Goal: Task Accomplishment & Management: Manage account settings

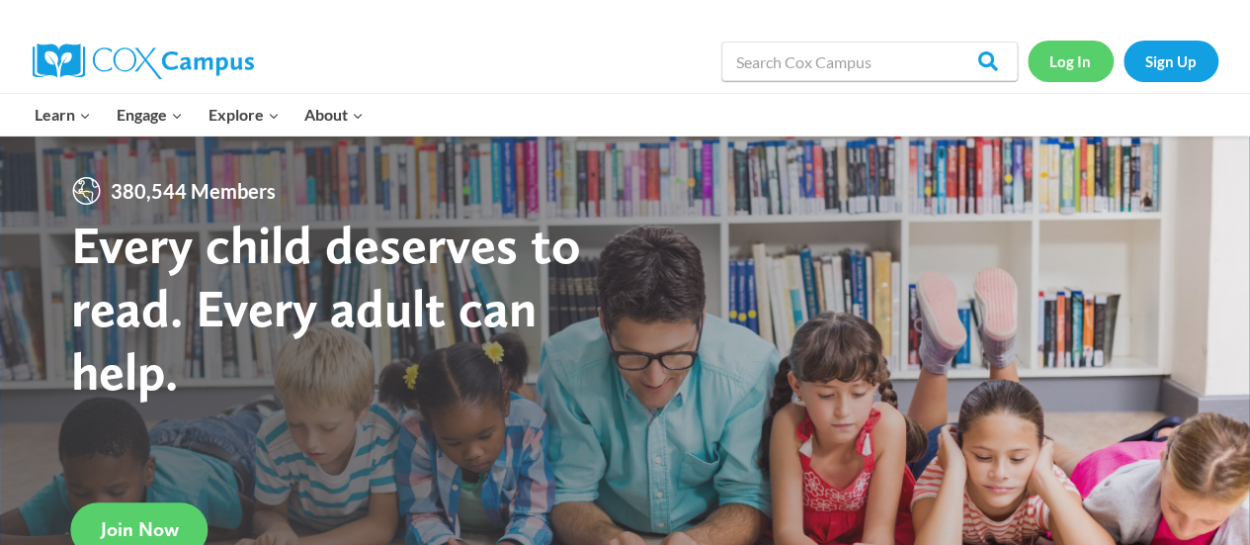
click at [1056, 55] on link "Log In" at bounding box center [1071, 61] width 86 height 41
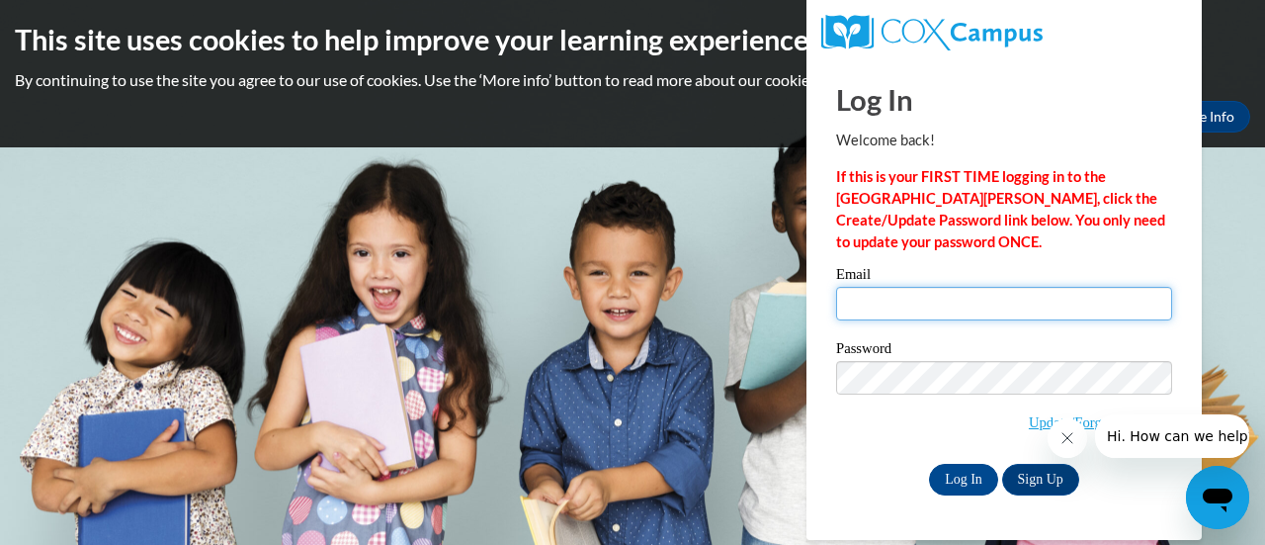
click at [959, 300] on input "Email" at bounding box center [1004, 304] width 336 height 34
type input "[EMAIL_ADDRESS][DOMAIN_NAME]"
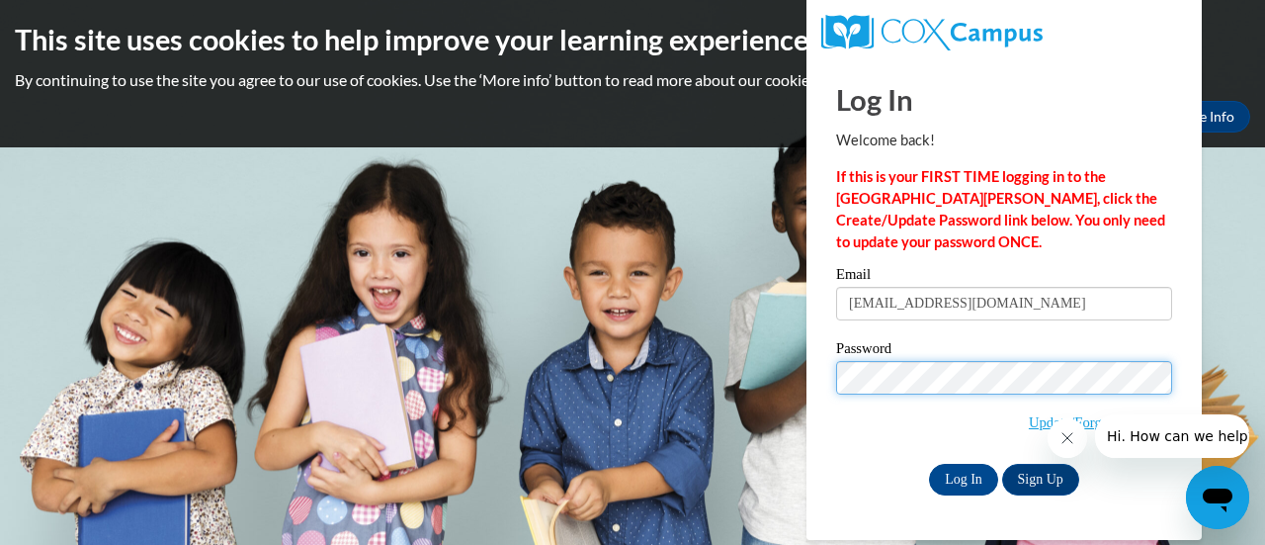
click at [929, 464] on input "Log In" at bounding box center [963, 480] width 69 height 32
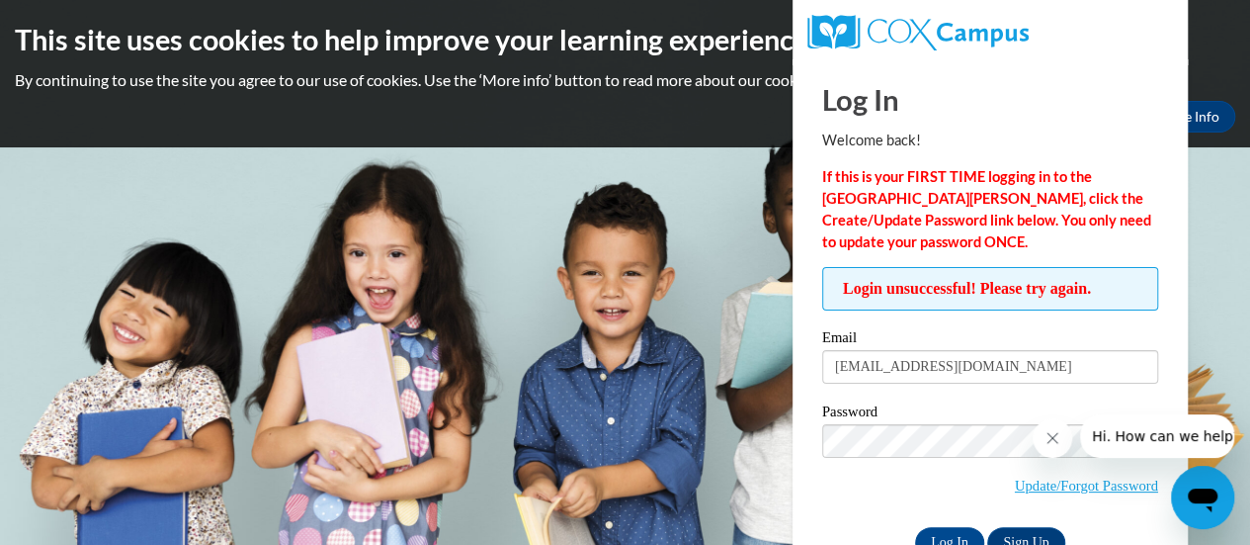
click at [1050, 443] on icon "Close message from company" at bounding box center [1053, 438] width 16 height 16
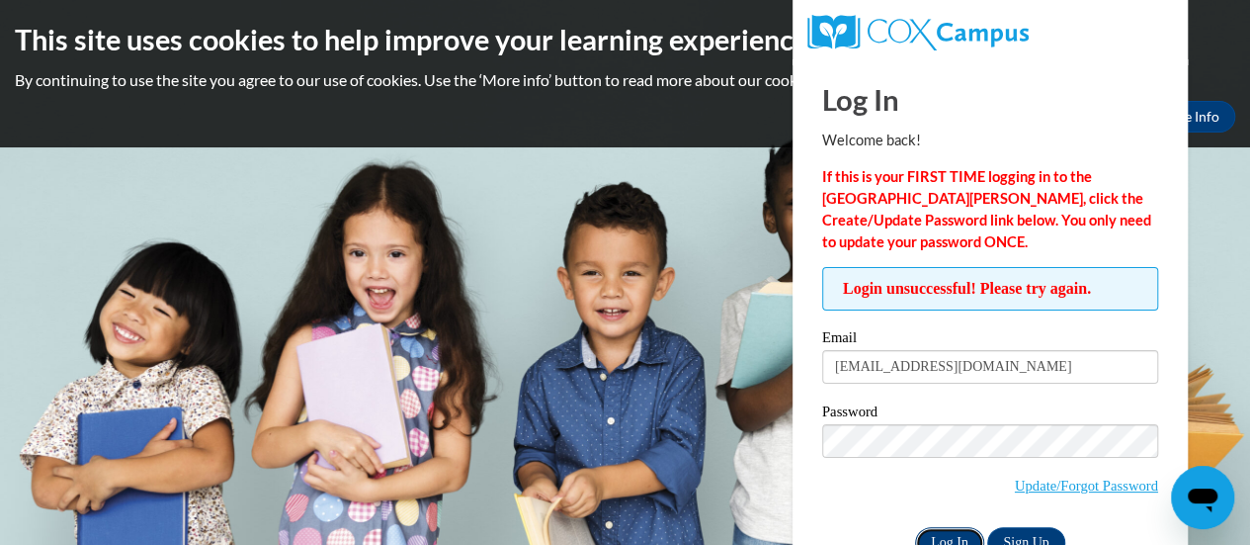
click at [944, 528] on input "Log In" at bounding box center [949, 543] width 69 height 32
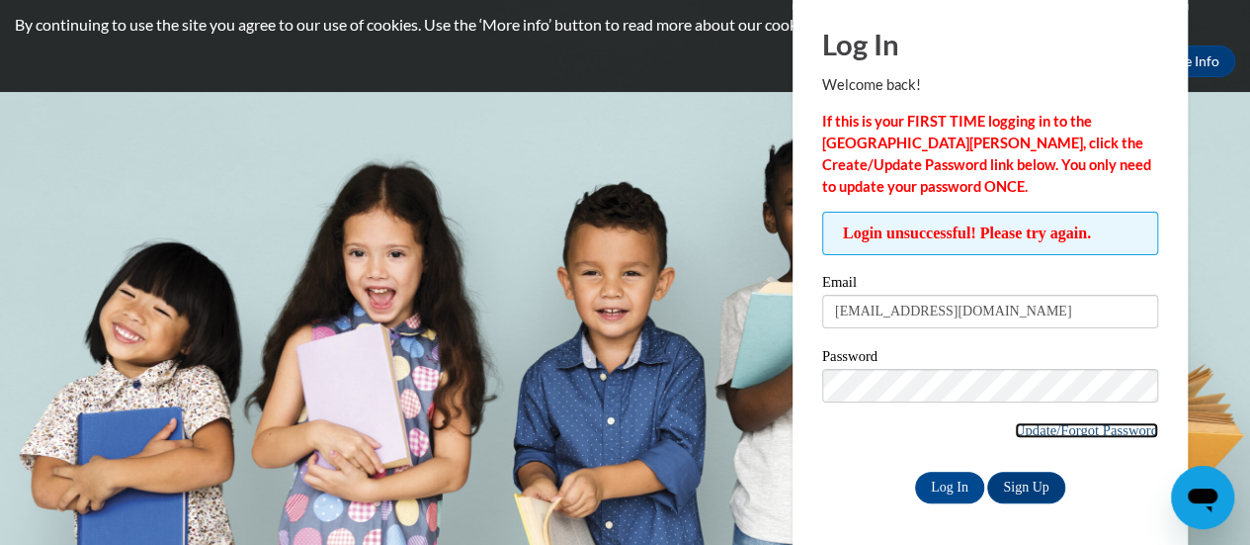
click at [1056, 430] on link "Update/Forgot Password" at bounding box center [1086, 430] width 143 height 16
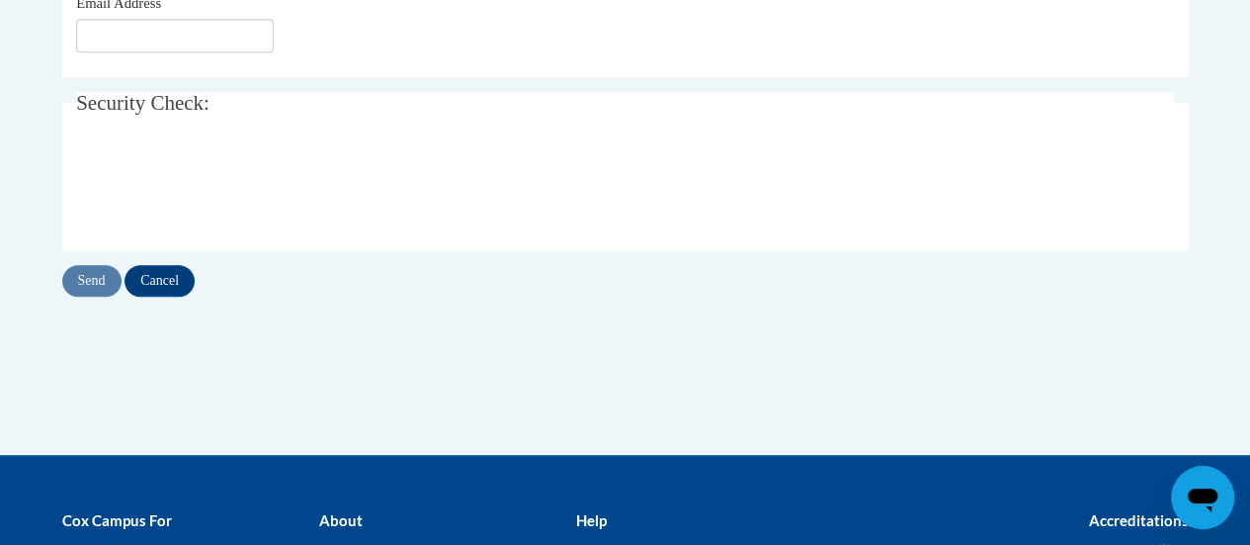
scroll to position [358, 0]
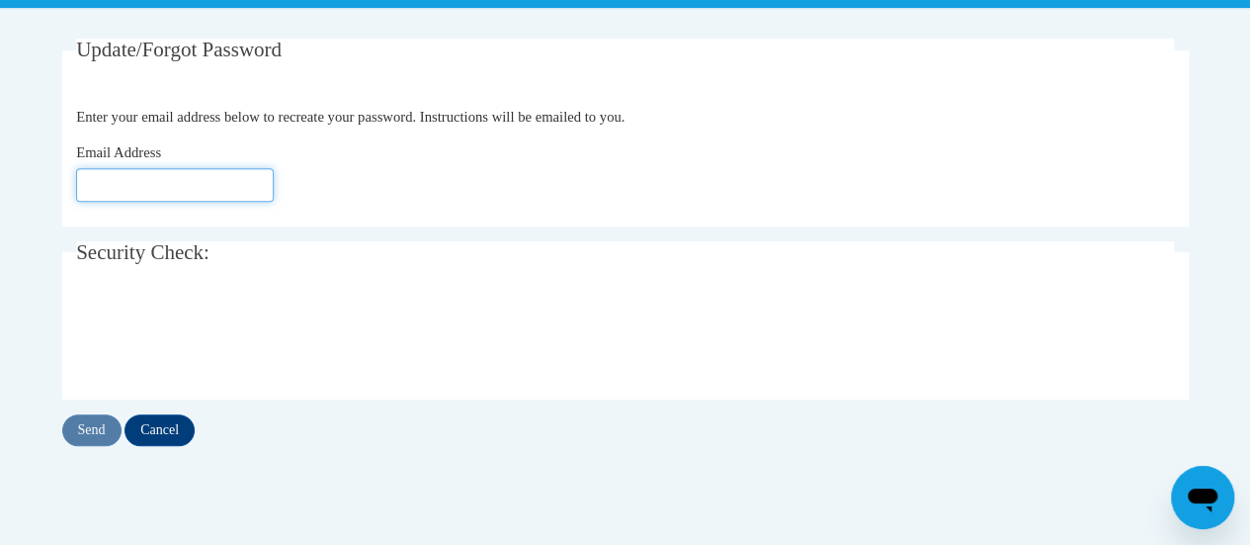
click at [134, 183] on input "Email Address" at bounding box center [175, 185] width 198 height 34
type input "[EMAIL_ADDRESS][DOMAIN_NAME]"
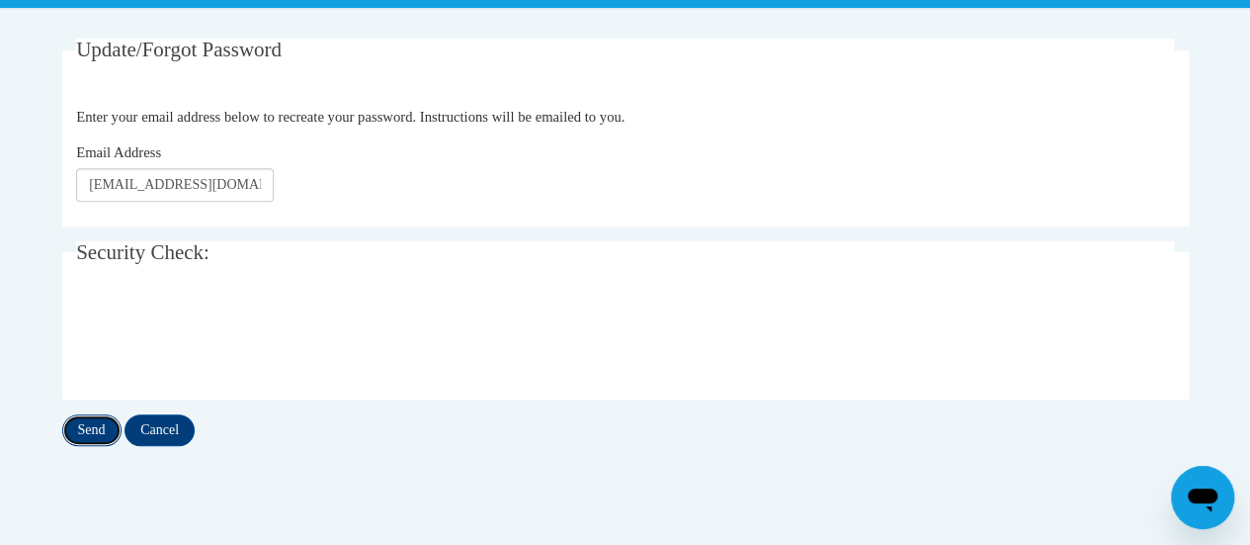
click at [89, 436] on input "Send" at bounding box center [91, 430] width 59 height 32
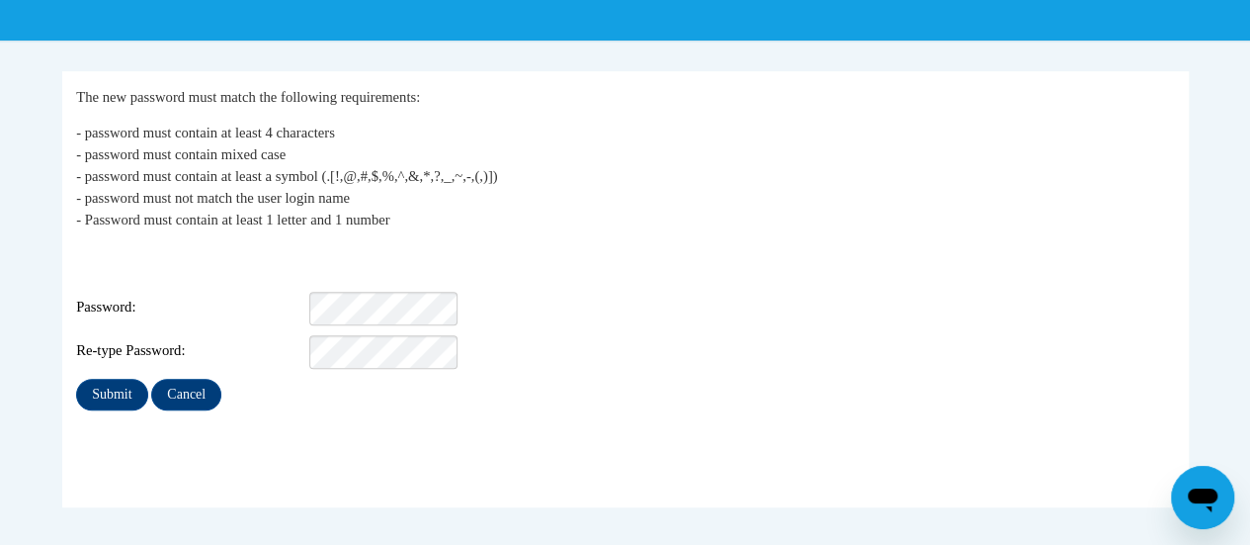
scroll to position [338, 0]
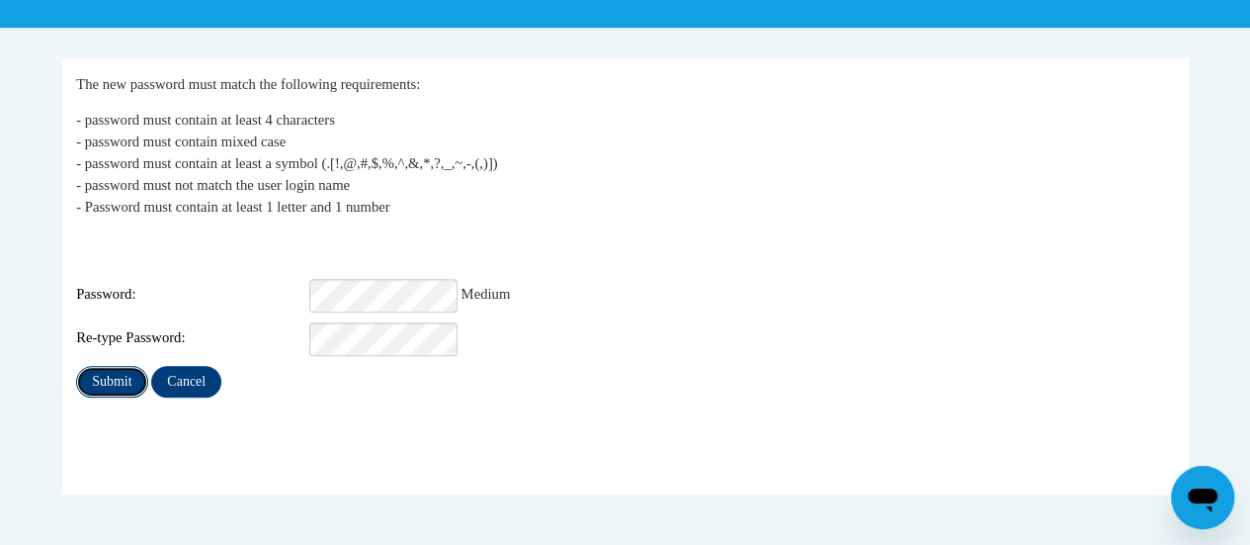
click at [119, 366] on input "Submit" at bounding box center [111, 382] width 71 height 32
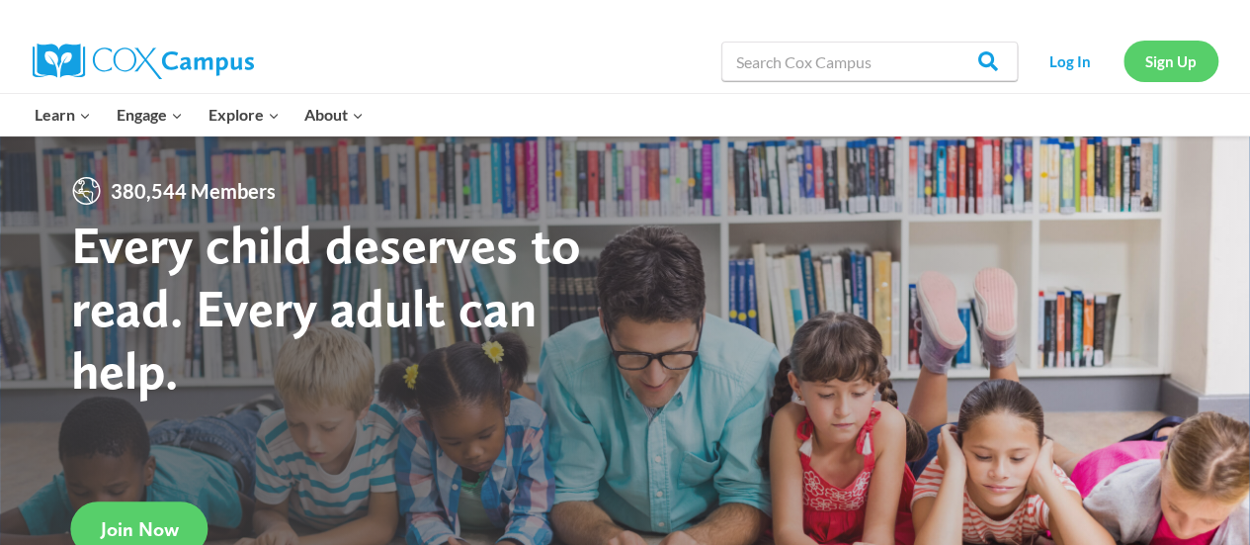
click at [1168, 56] on link "Sign Up" at bounding box center [1171, 61] width 95 height 41
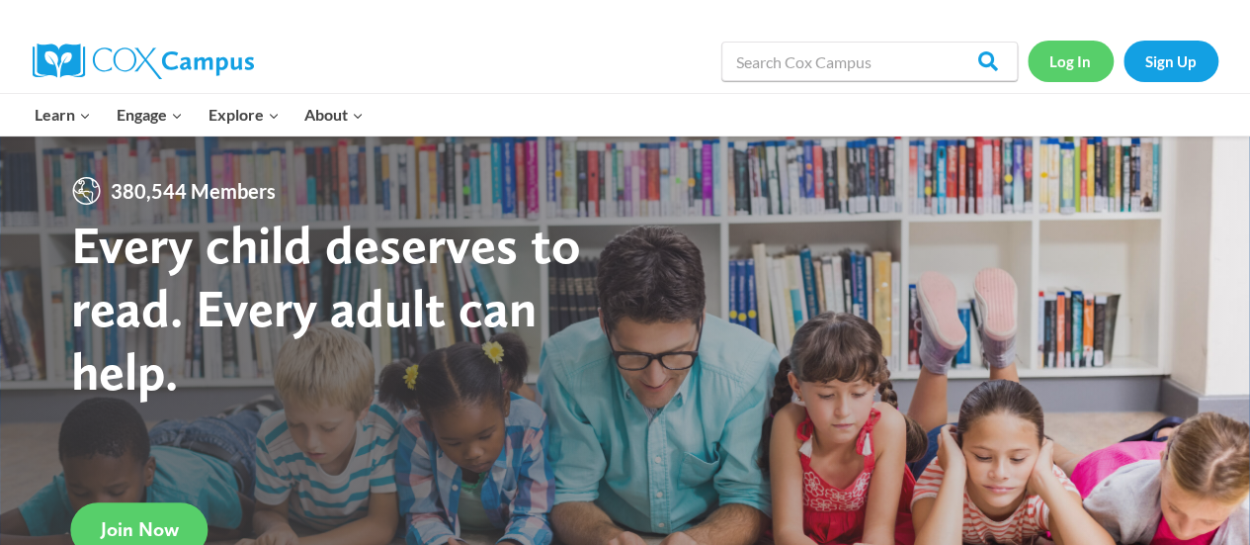
click at [1091, 57] on link "Log In" at bounding box center [1071, 61] width 86 height 41
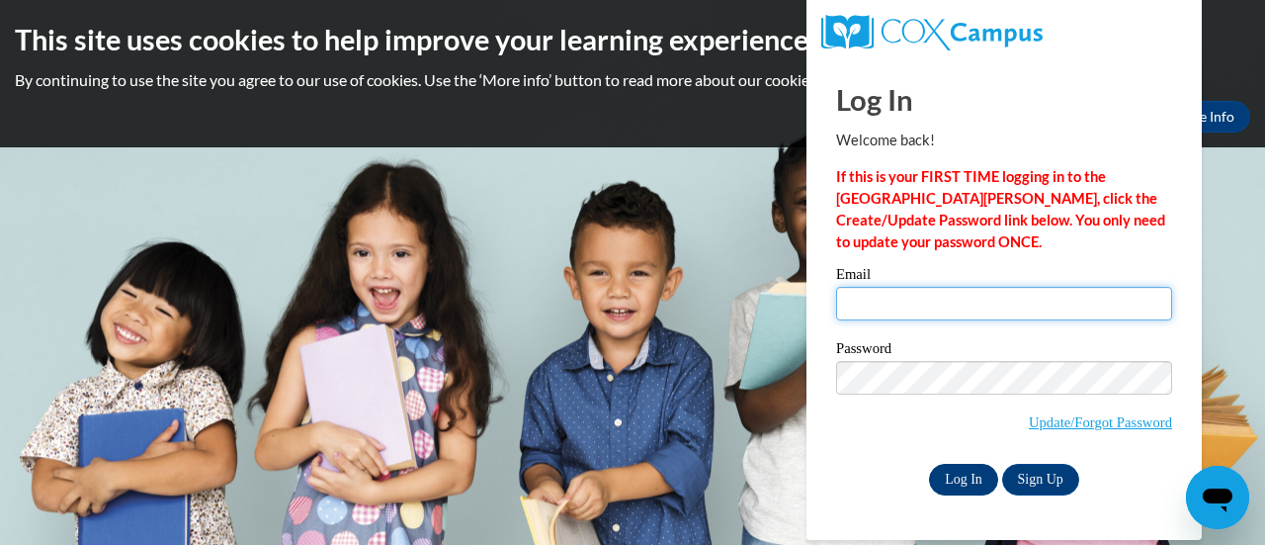
type input "[EMAIL_ADDRESS][DOMAIN_NAME]"
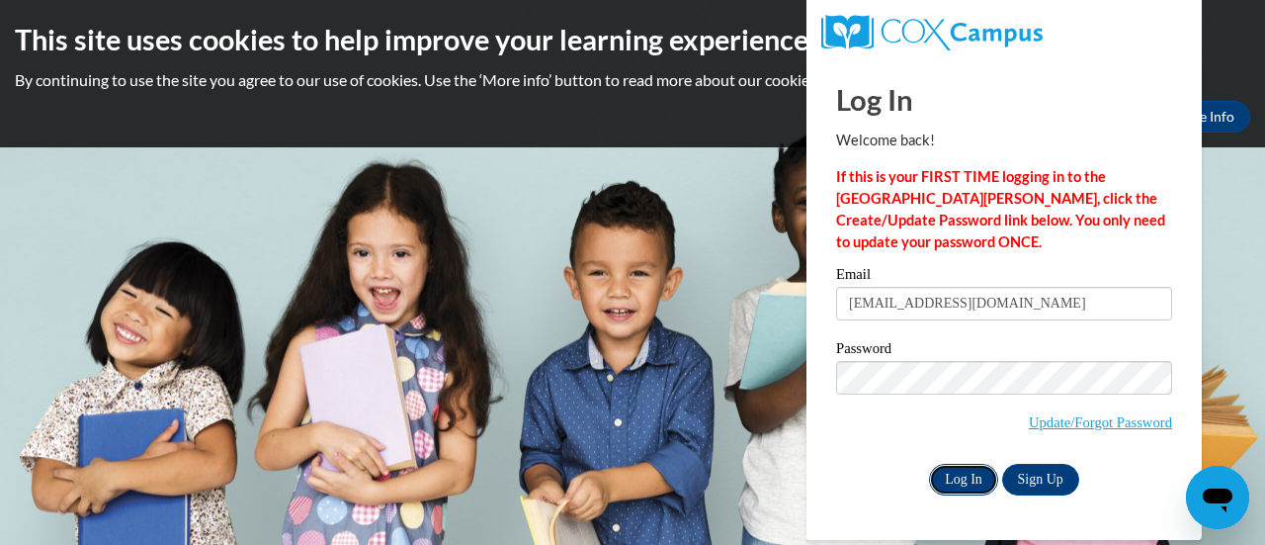
click at [977, 480] on input "Log In" at bounding box center [963, 480] width 69 height 32
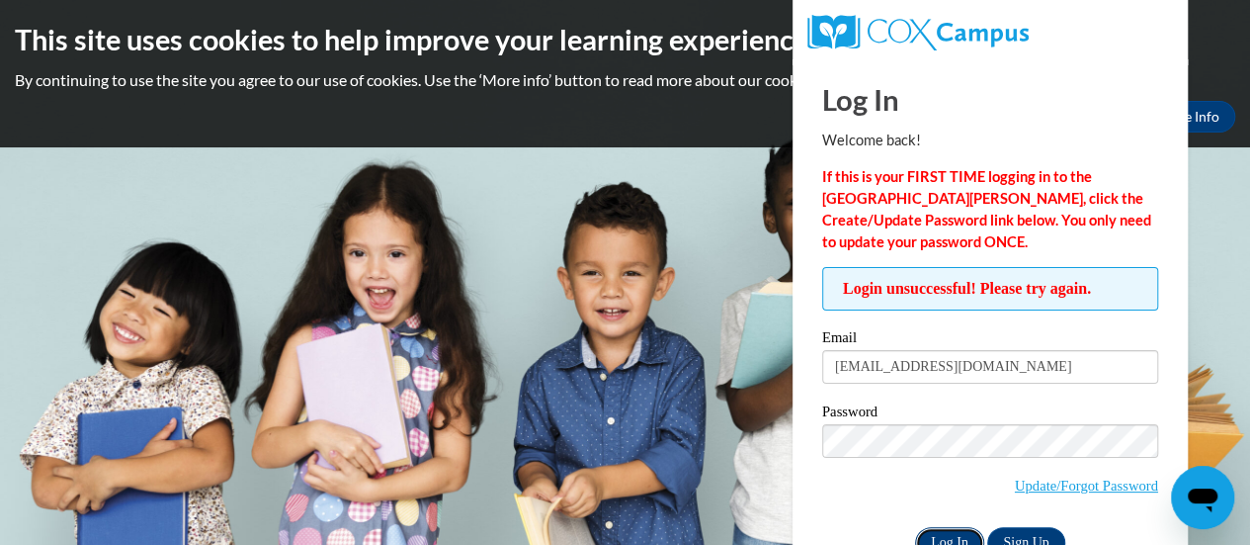
click at [950, 529] on input "Log In" at bounding box center [949, 543] width 69 height 32
click at [950, 537] on input "Log In" at bounding box center [949, 543] width 69 height 32
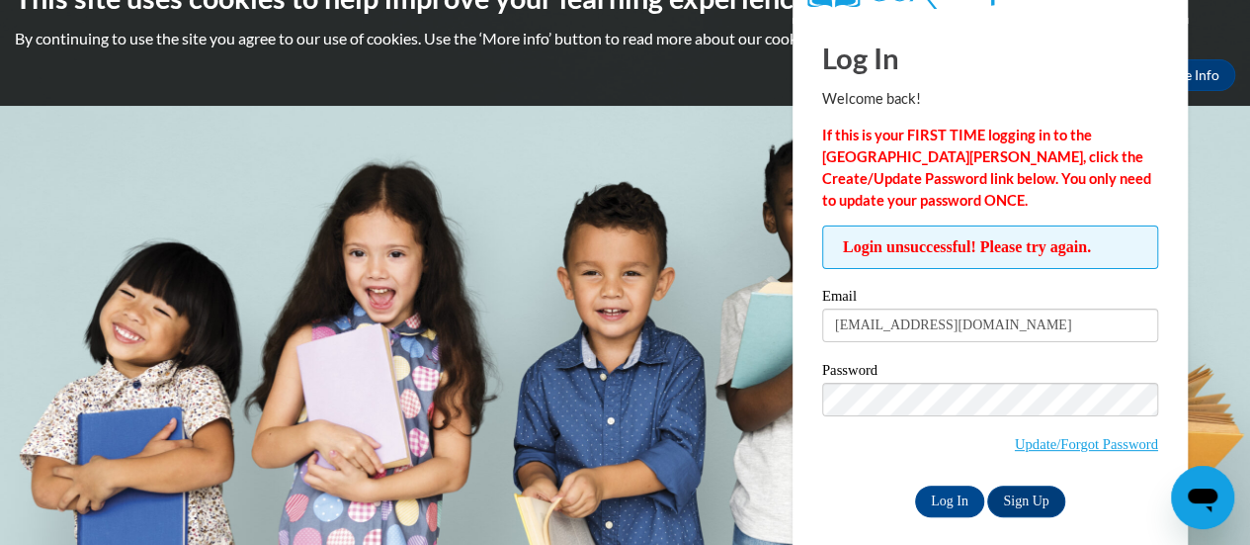
scroll to position [43, 0]
click at [942, 498] on input "Log In" at bounding box center [949, 500] width 69 height 32
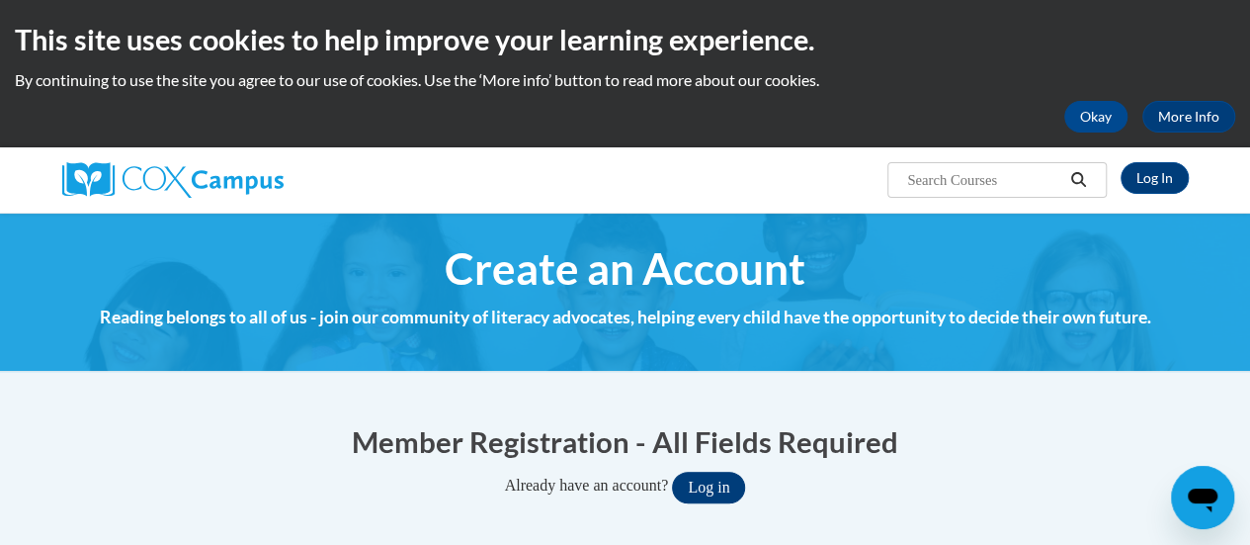
type input "[EMAIL_ADDRESS][DOMAIN_NAME]"
click at [714, 475] on button "Log in" at bounding box center [708, 487] width 73 height 32
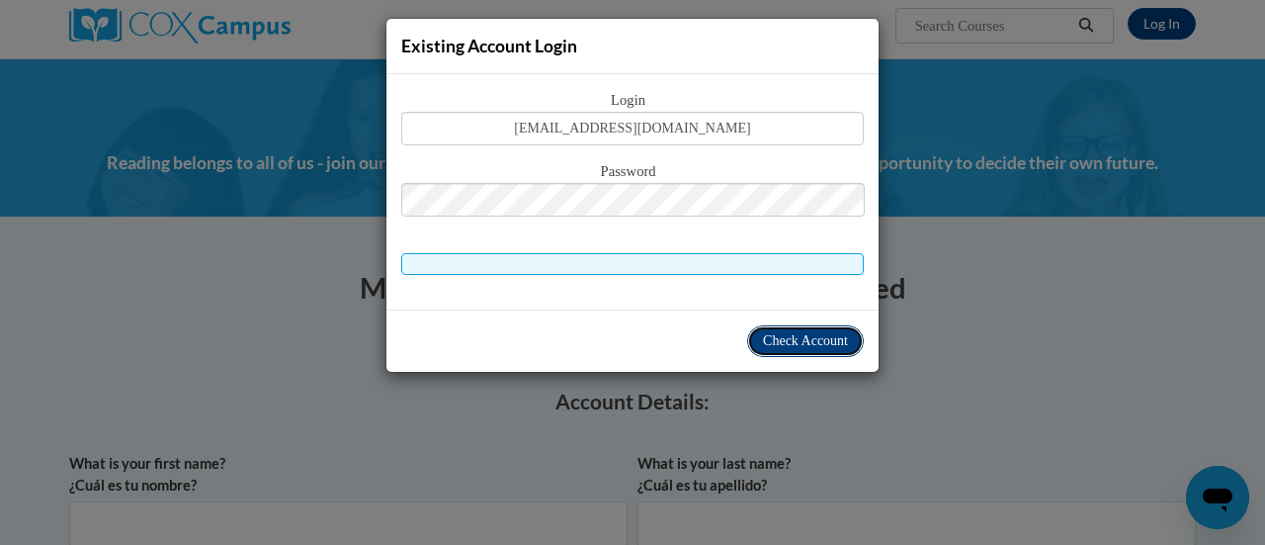
click at [779, 333] on span "Check Account" at bounding box center [805, 340] width 85 height 15
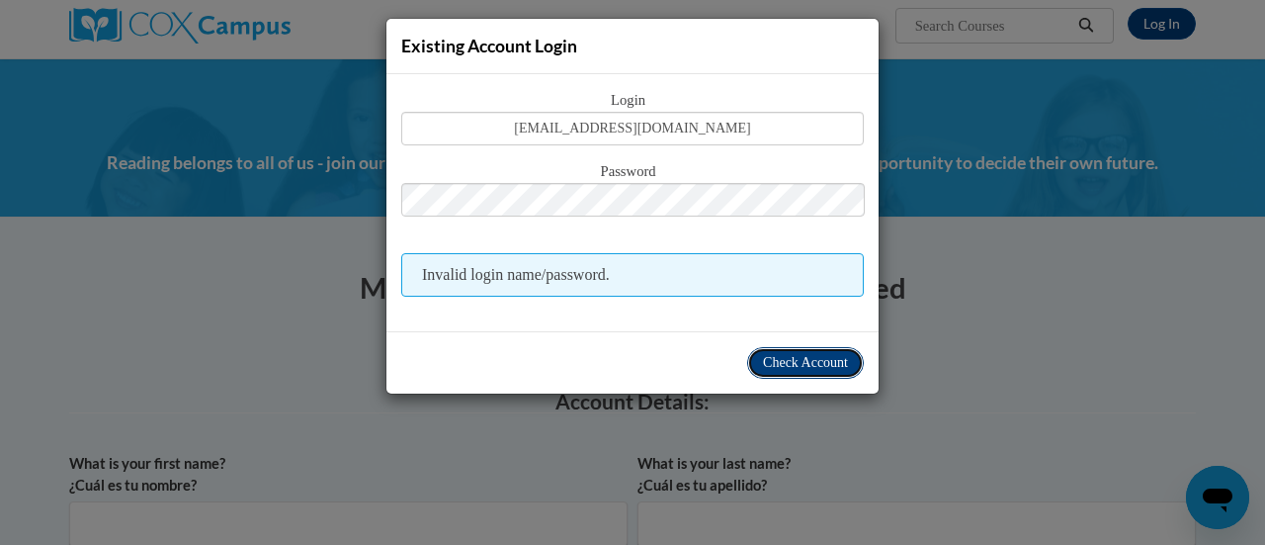
click at [814, 365] on span "Check Account" at bounding box center [805, 362] width 85 height 15
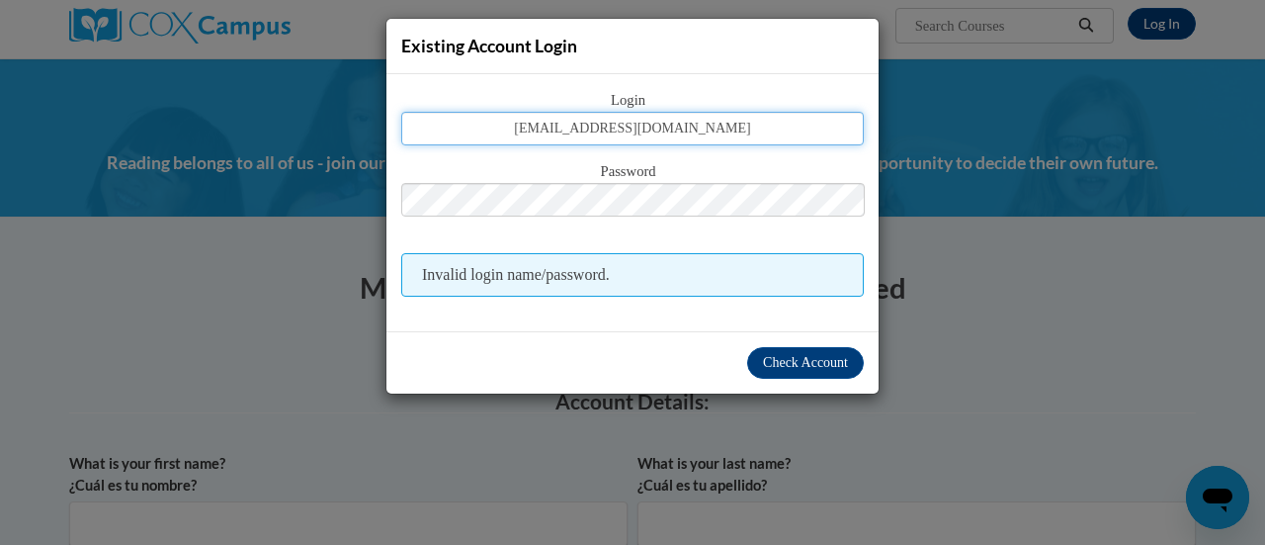
click at [656, 131] on input "nikolina.zelembaba@rusd.org" at bounding box center [632, 129] width 463 height 34
click at [677, 130] on input "ni@rusd.org" at bounding box center [632, 129] width 463 height 34
type input "n"
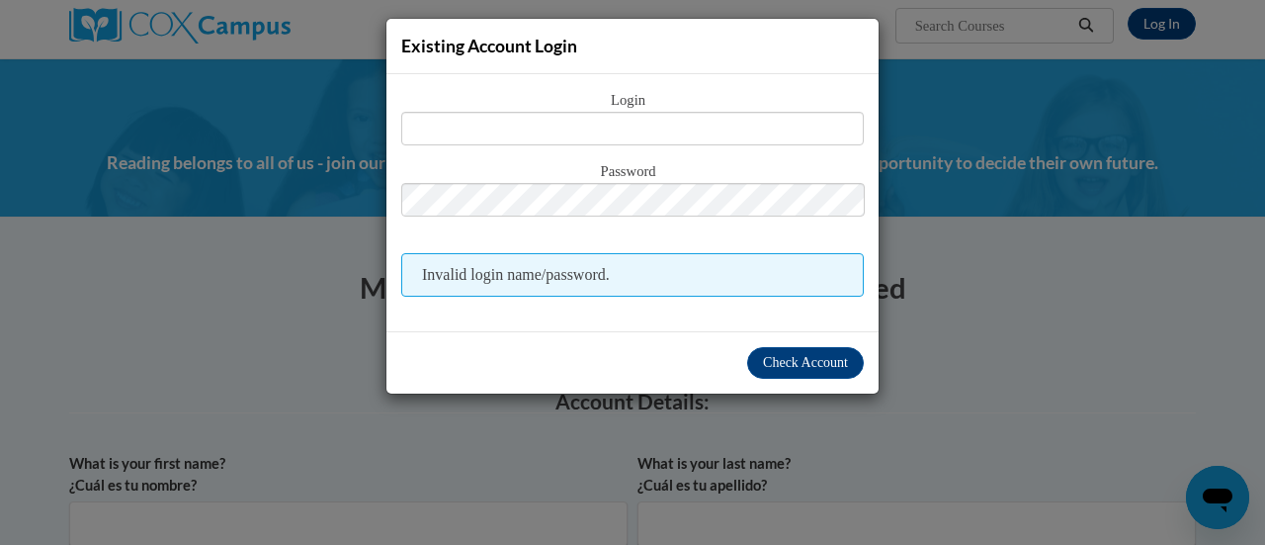
click at [641, 280] on span "Invalid login name/password." at bounding box center [632, 274] width 463 height 43
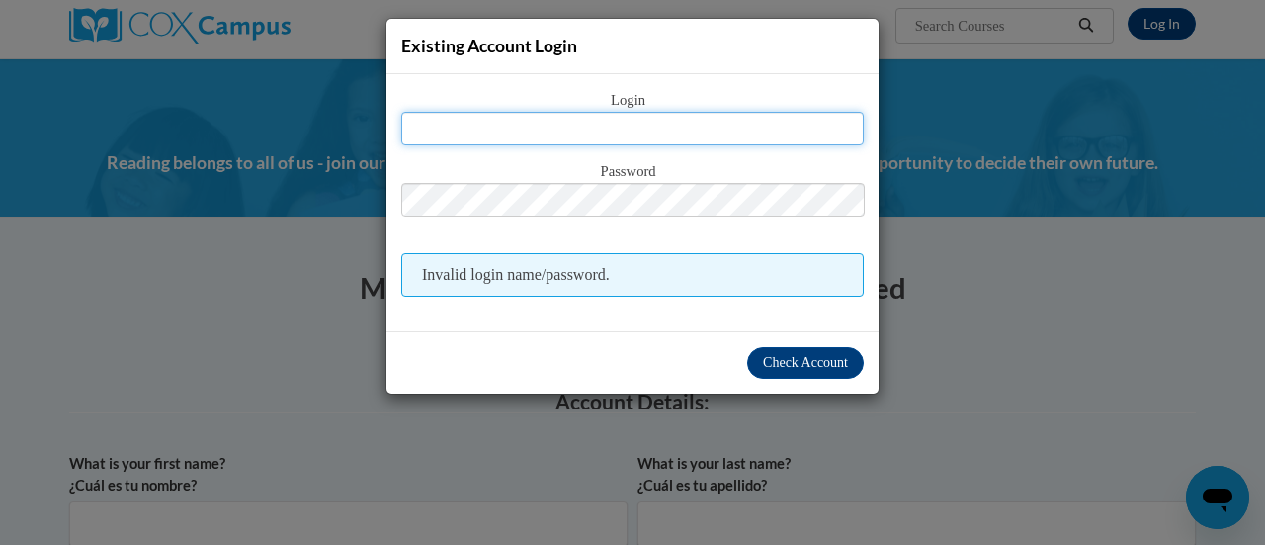
click at [731, 116] on input "text" at bounding box center [632, 129] width 463 height 34
type input "nikolina.zelembaba@rusd.org"
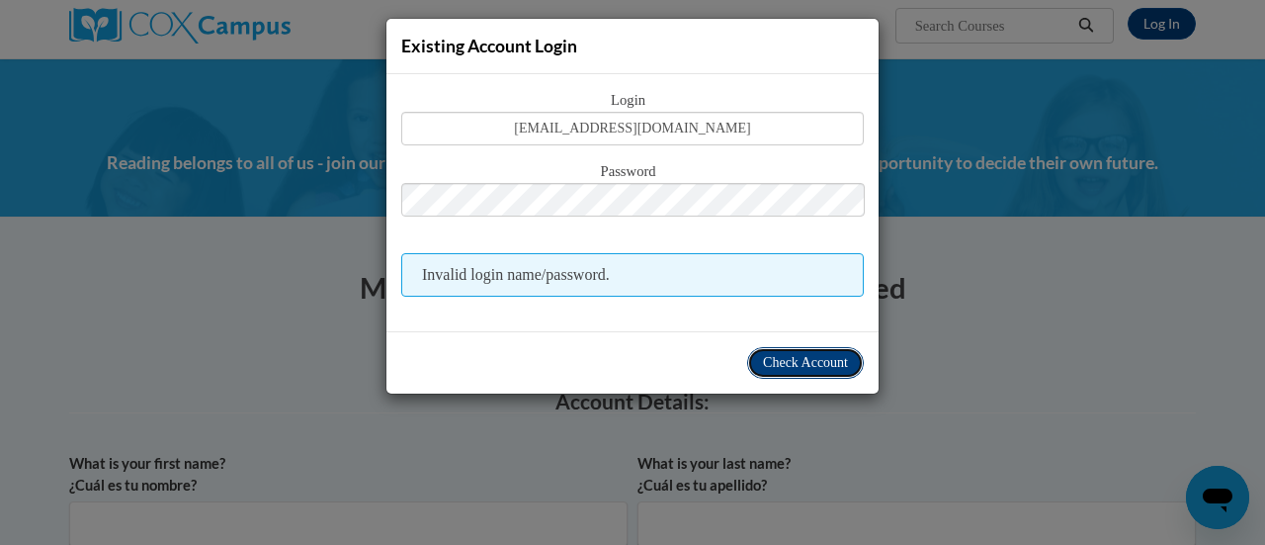
click at [767, 357] on span "Check Account" at bounding box center [805, 362] width 85 height 15
click at [613, 351] on div "Check Account" at bounding box center [632, 362] width 492 height 62
click at [544, 455] on div "Existing Account Login Login nikolina.zelembaba@rusd.org Password Invalid login…" at bounding box center [632, 272] width 1265 height 545
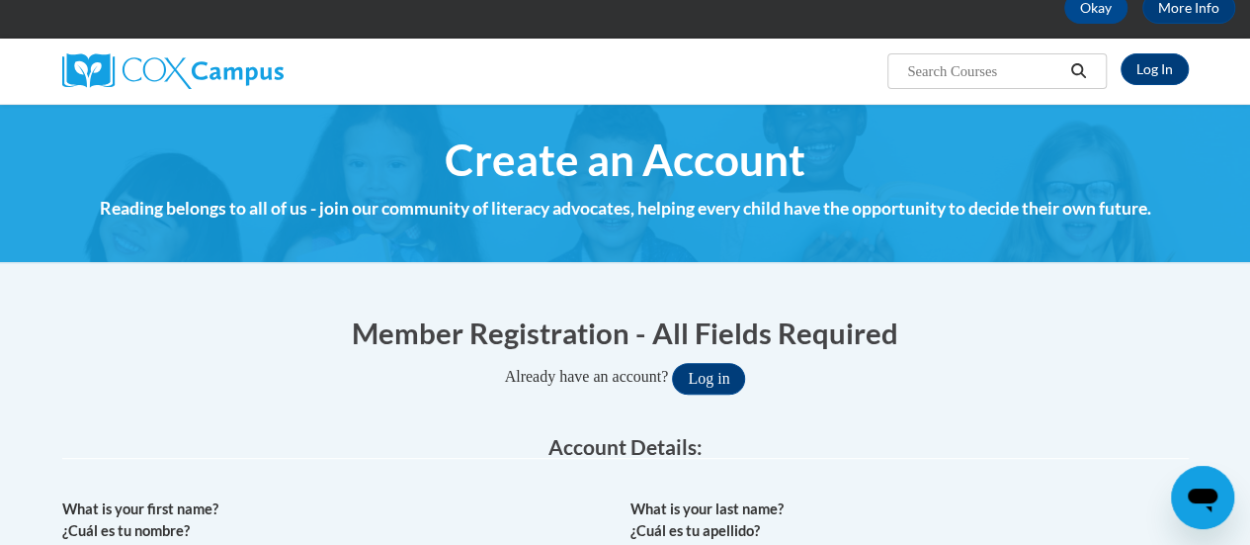
scroll to position [0, 0]
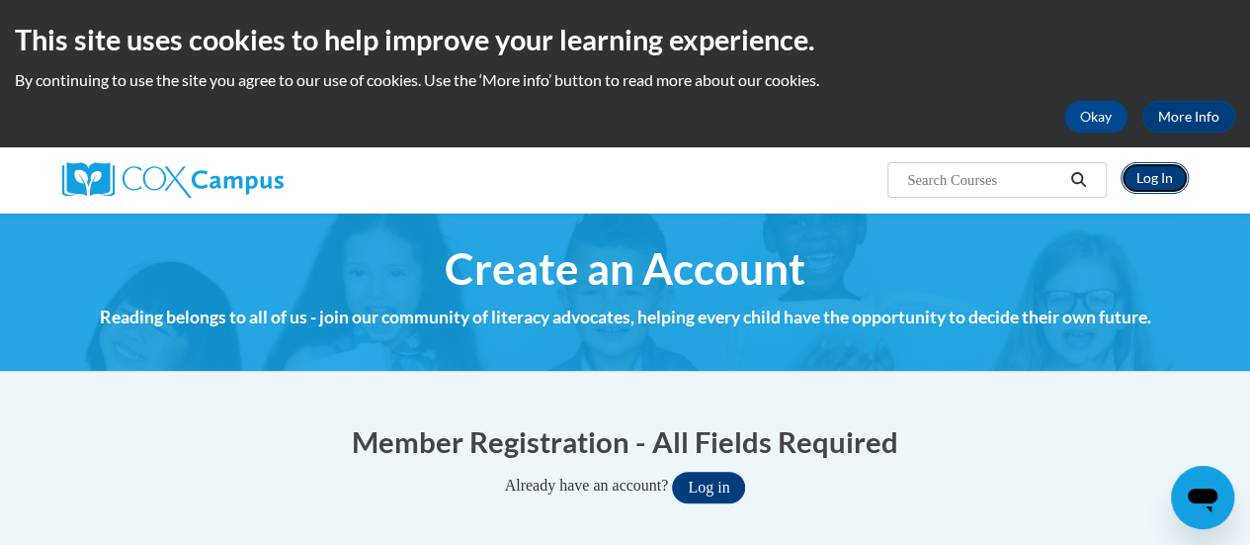
click at [1143, 181] on link "Log In" at bounding box center [1155, 178] width 68 height 32
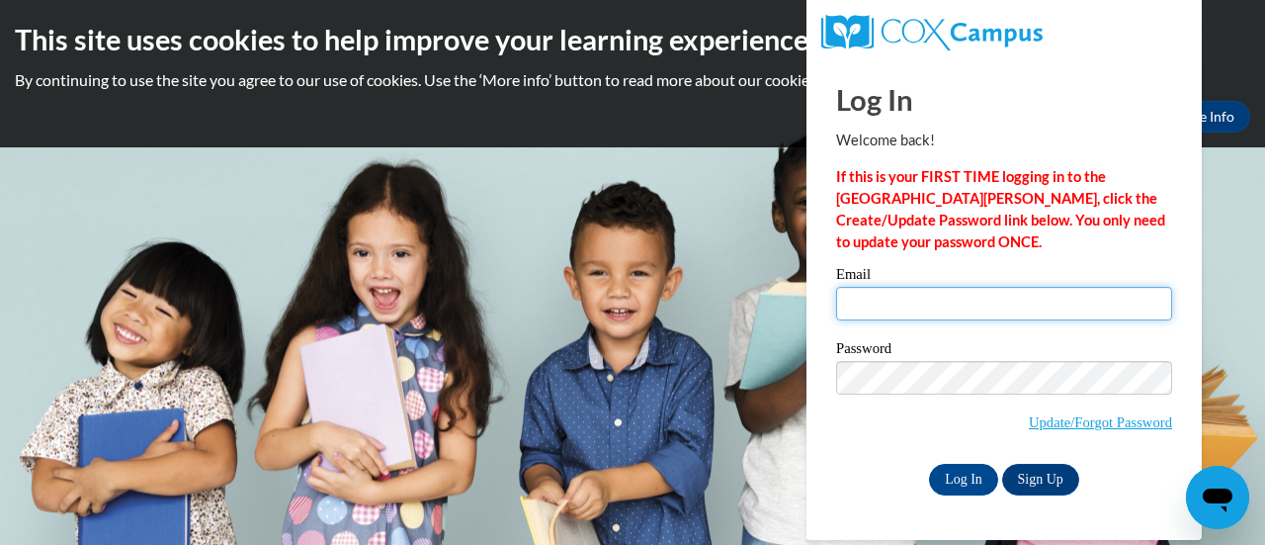
type input "[EMAIL_ADDRESS][DOMAIN_NAME]"
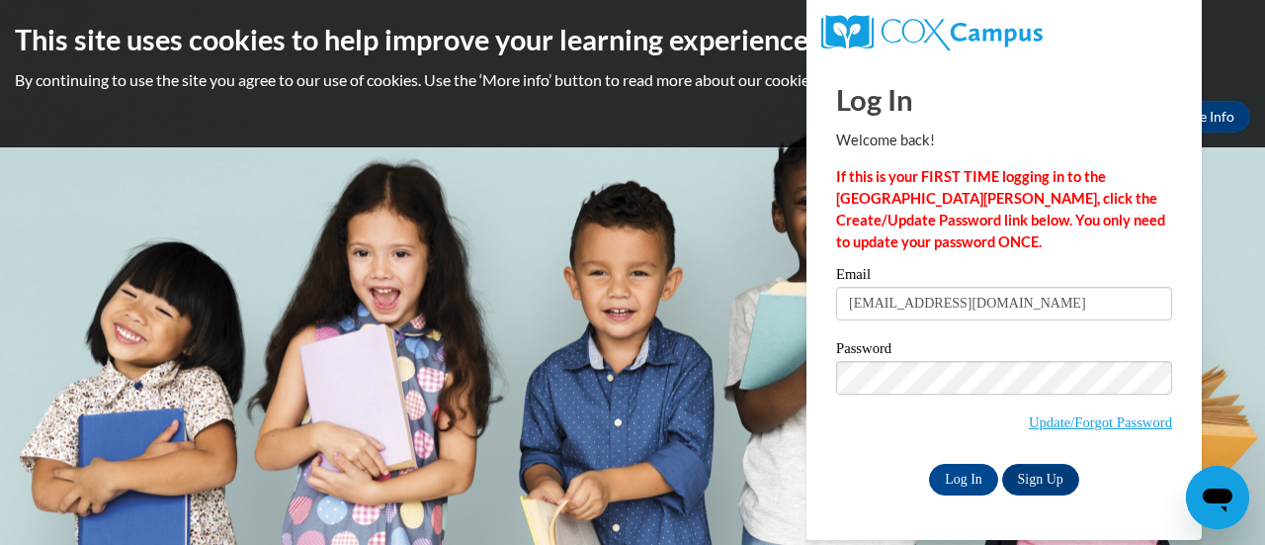
click at [848, 458] on div "Email nikolina.zelembaba@rusd.org Password Update/Forgot Password Log In Sign U…" at bounding box center [1004, 380] width 336 height 227
click at [956, 469] on input "Log In" at bounding box center [963, 480] width 69 height 32
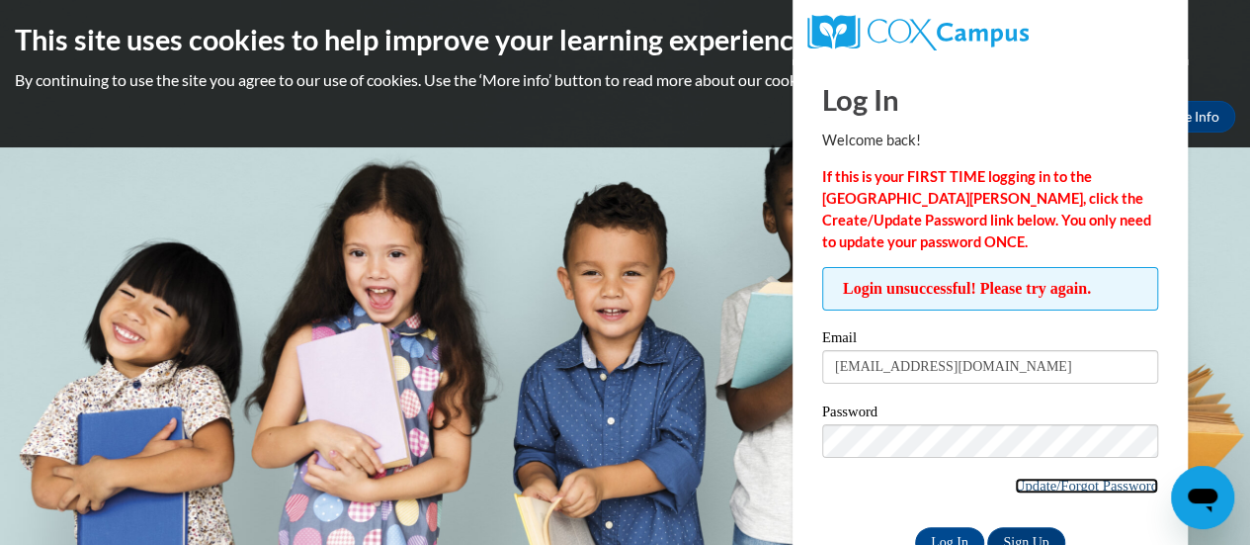
click at [1056, 490] on link "Update/Forgot Password" at bounding box center [1086, 485] width 143 height 16
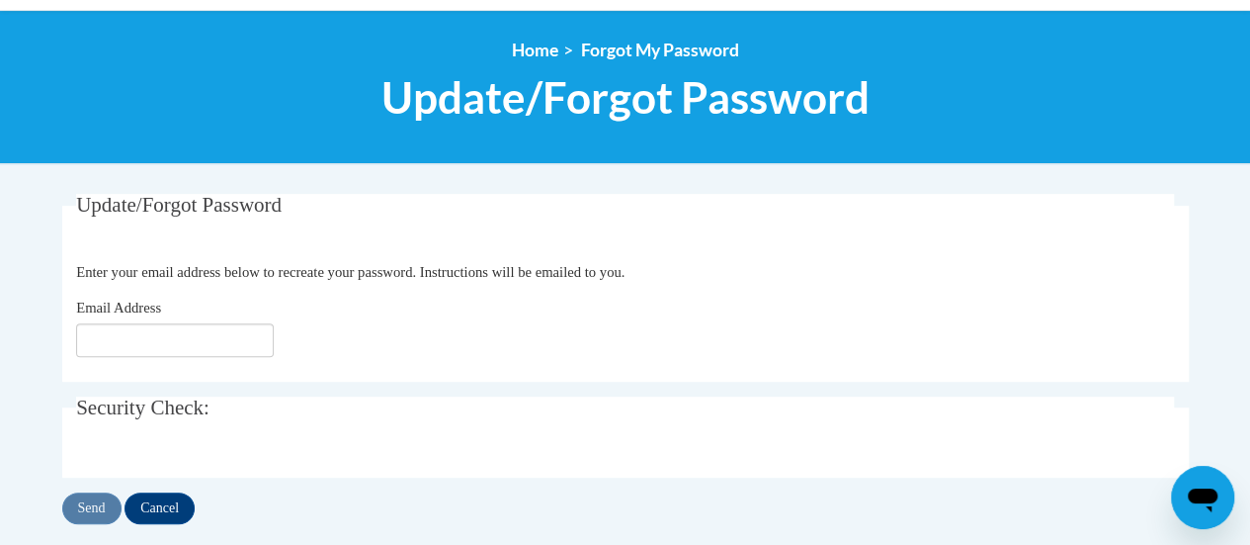
scroll to position [230, 0]
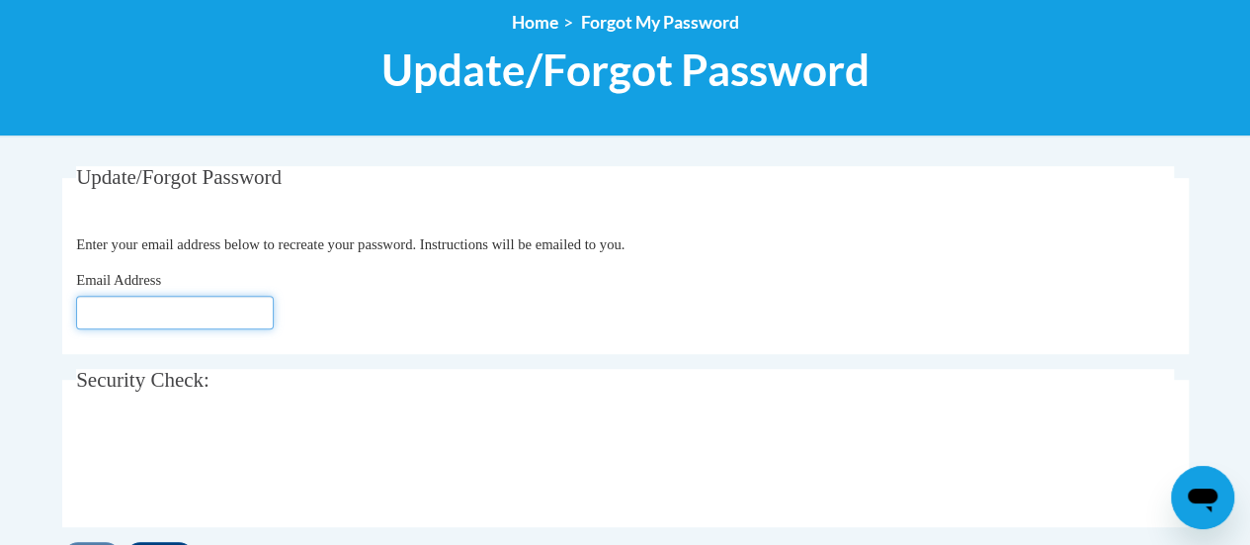
click at [138, 313] on input "Email Address" at bounding box center [175, 313] width 198 height 34
type input "nikolina.zelembaba@rusd.org"
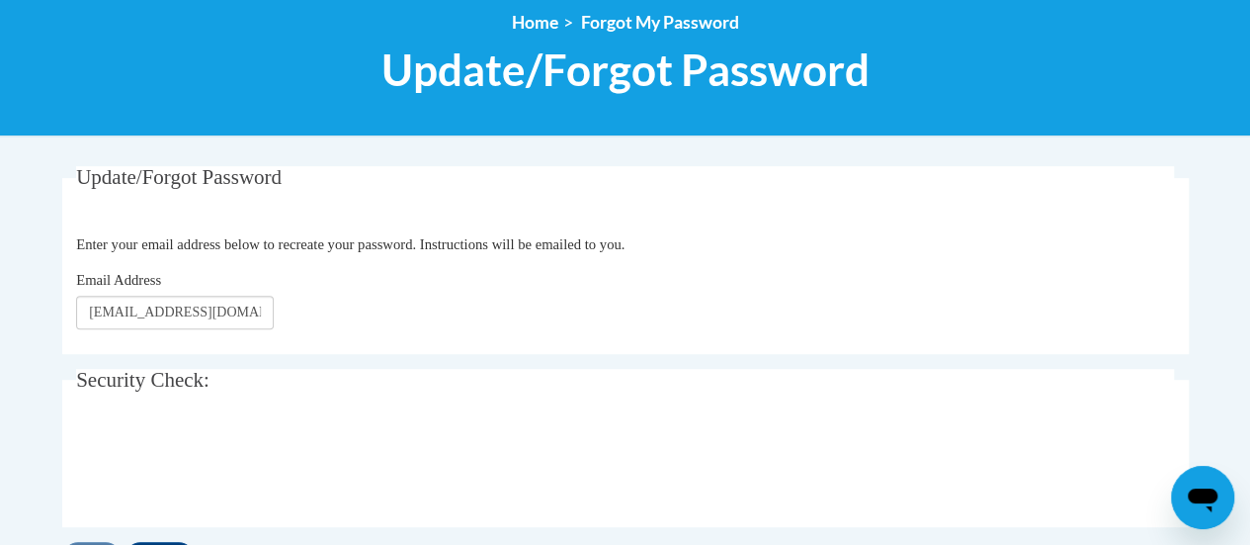
click at [445, 383] on legend "Security Check:" at bounding box center [625, 380] width 1098 height 23
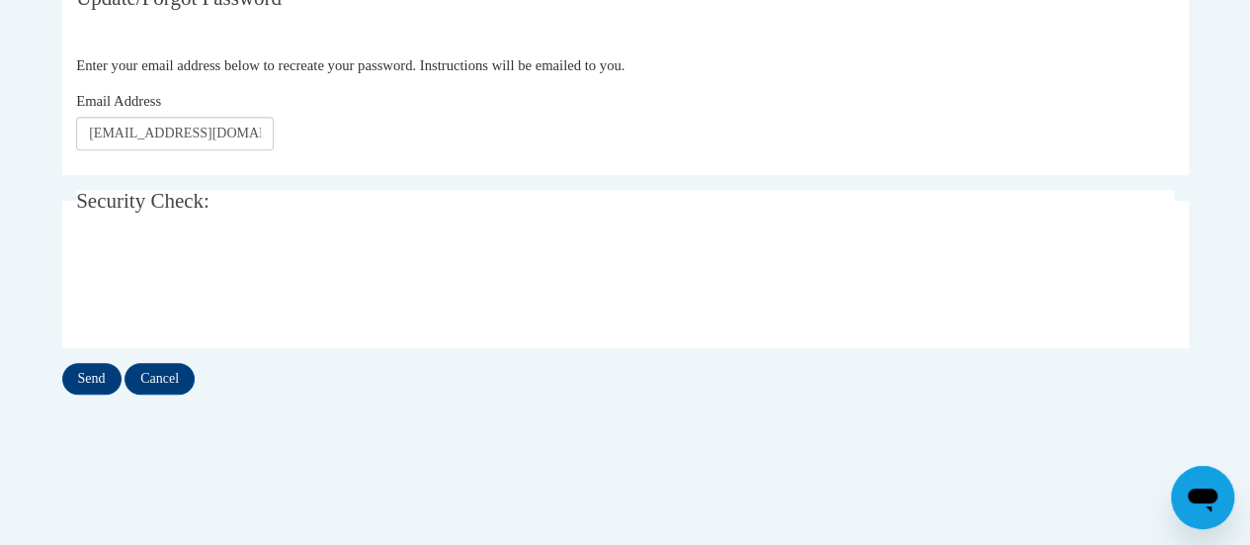
scroll to position [410, 0]
click at [97, 364] on input "Send" at bounding box center [91, 378] width 59 height 32
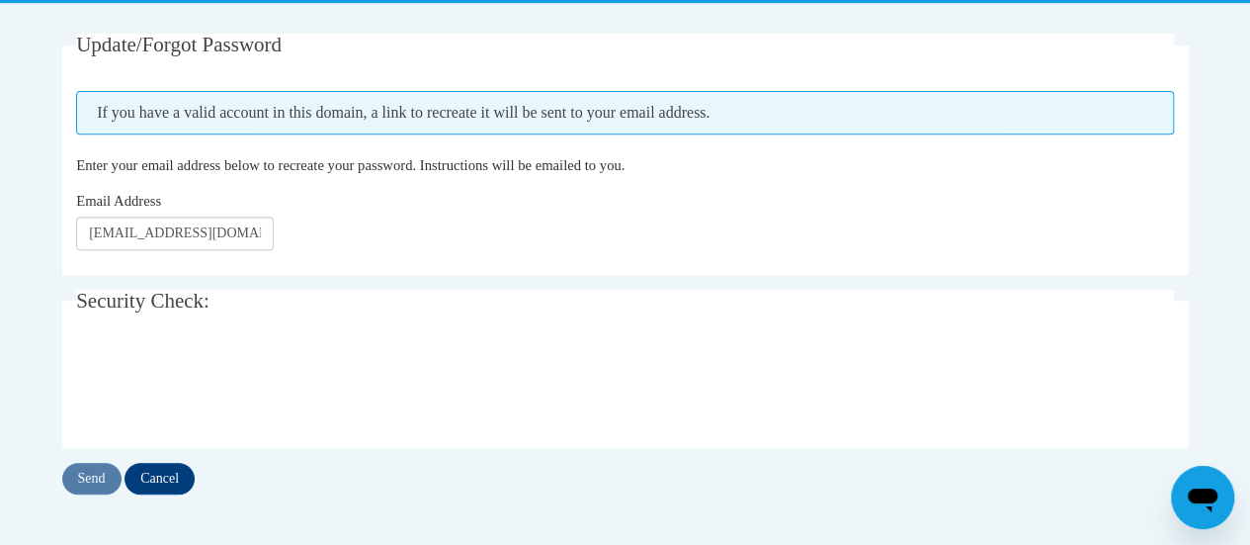
scroll to position [365, 0]
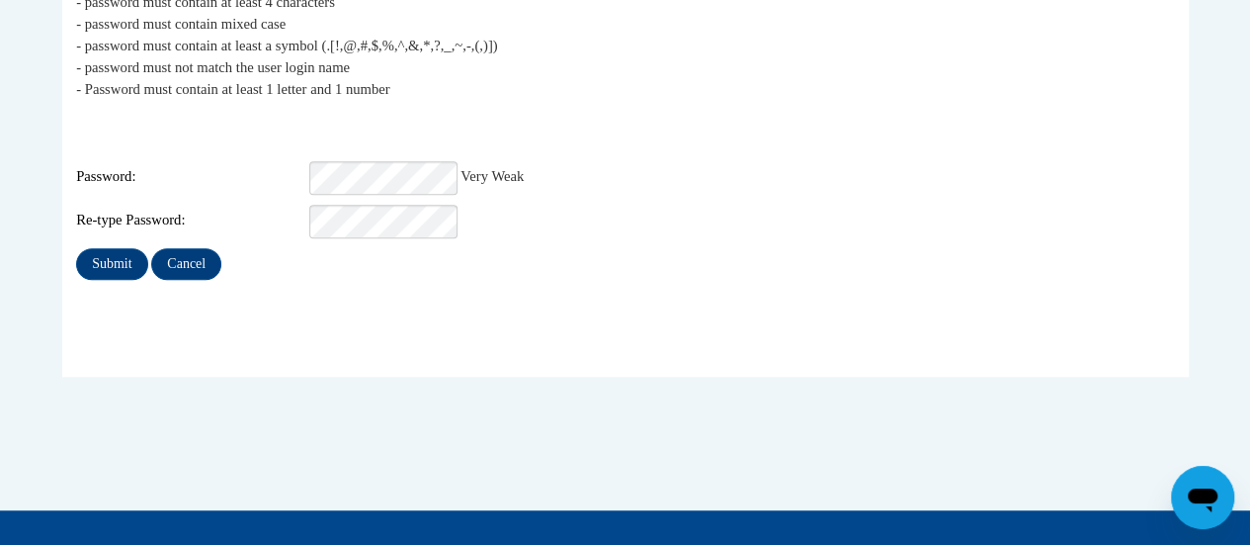
click at [677, 298] on fieldset "My Password The new password must match the following requirements: - password …" at bounding box center [625, 159] width 1127 height 436
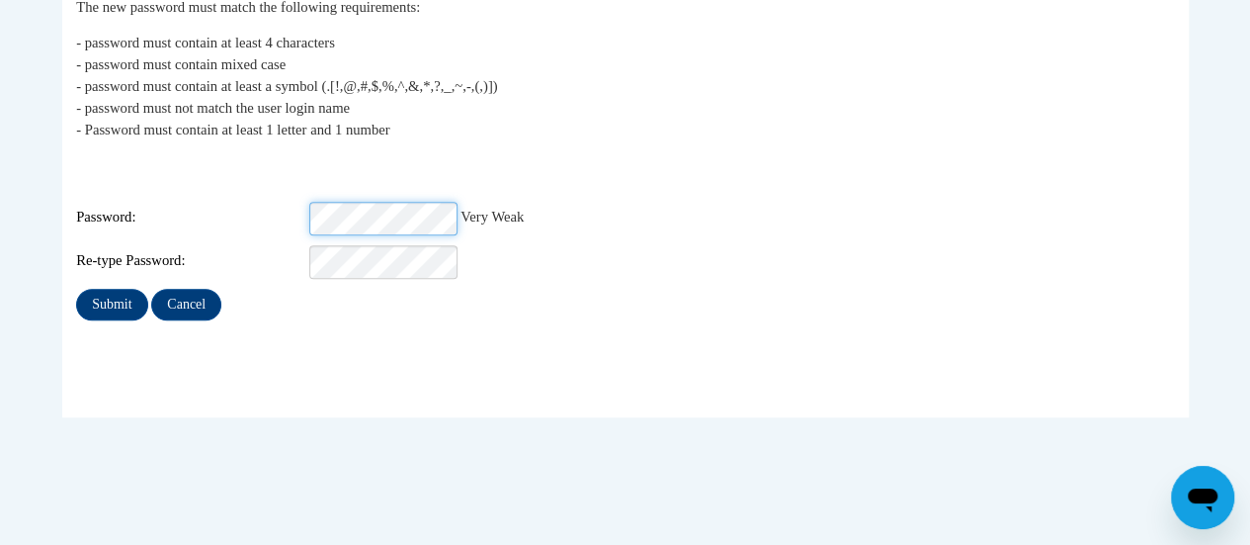
scroll to position [416, 0]
click at [111, 289] on input "Submit" at bounding box center [111, 304] width 71 height 32
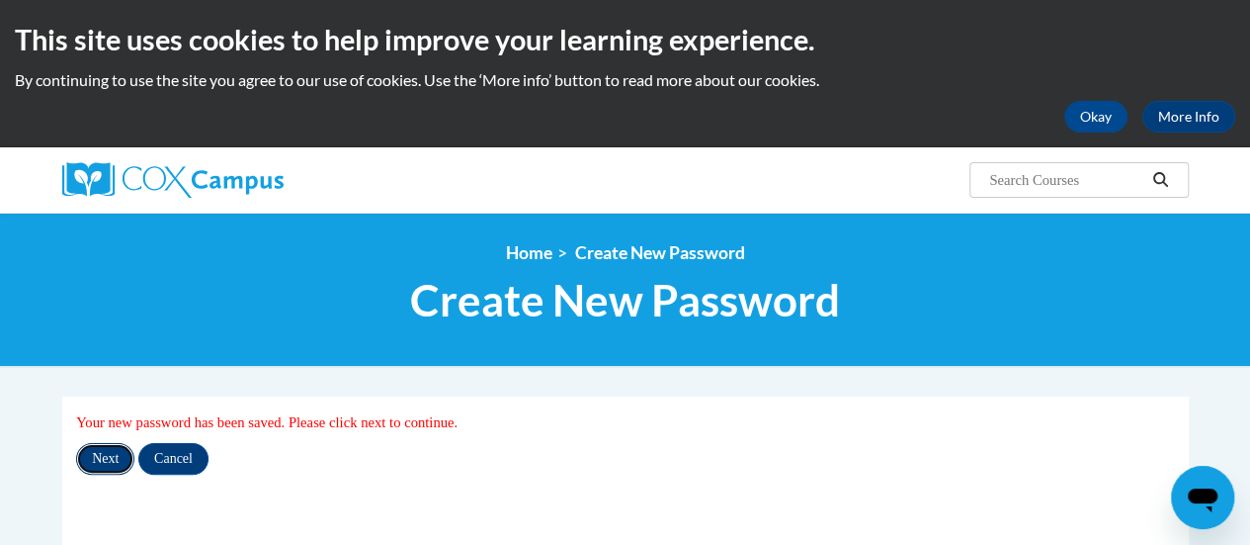
click at [117, 460] on input "Next" at bounding box center [105, 459] width 58 height 32
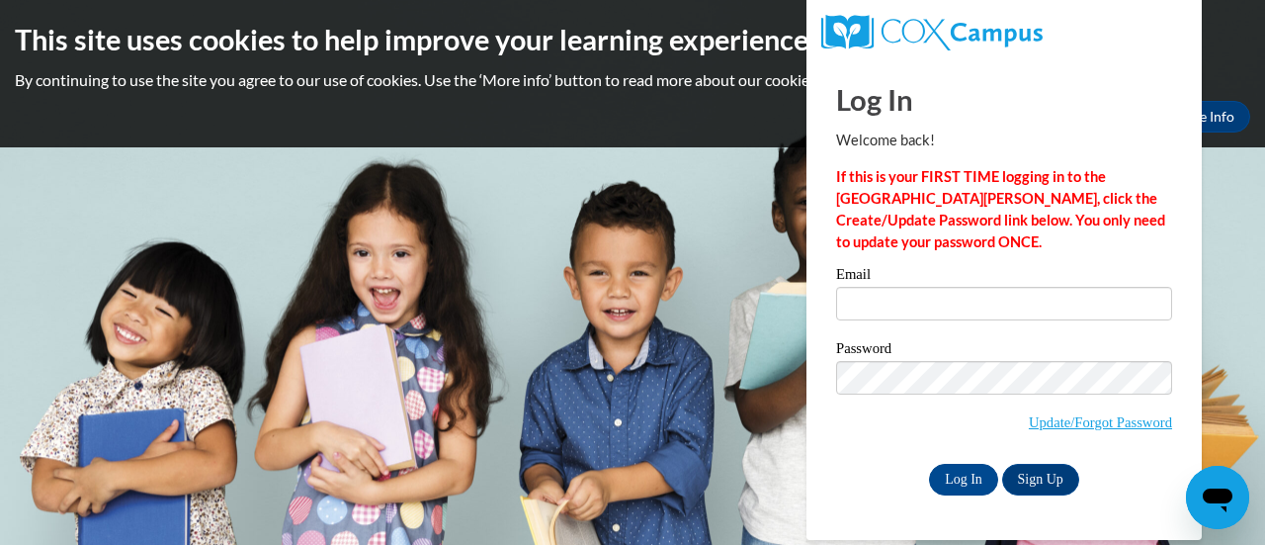
type input "[EMAIL_ADDRESS][DOMAIN_NAME]"
click at [868, 477] on div "Log In Sign Up" at bounding box center [1004, 480] width 336 height 32
click at [955, 477] on input "Log In" at bounding box center [963, 480] width 69 height 32
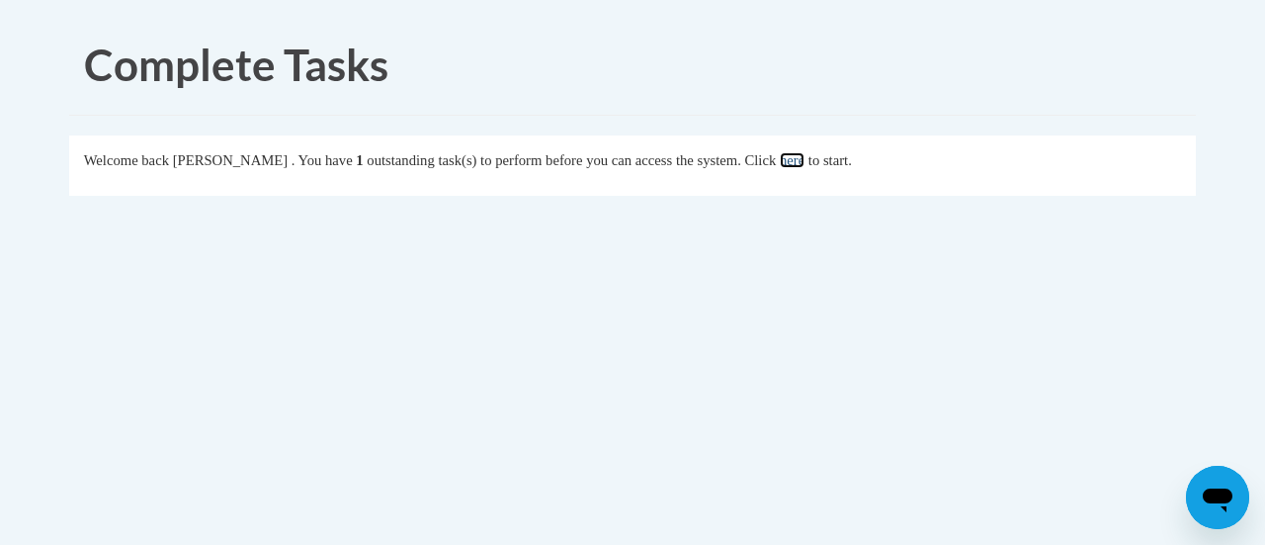
click at [805, 160] on link "here" at bounding box center [792, 160] width 25 height 16
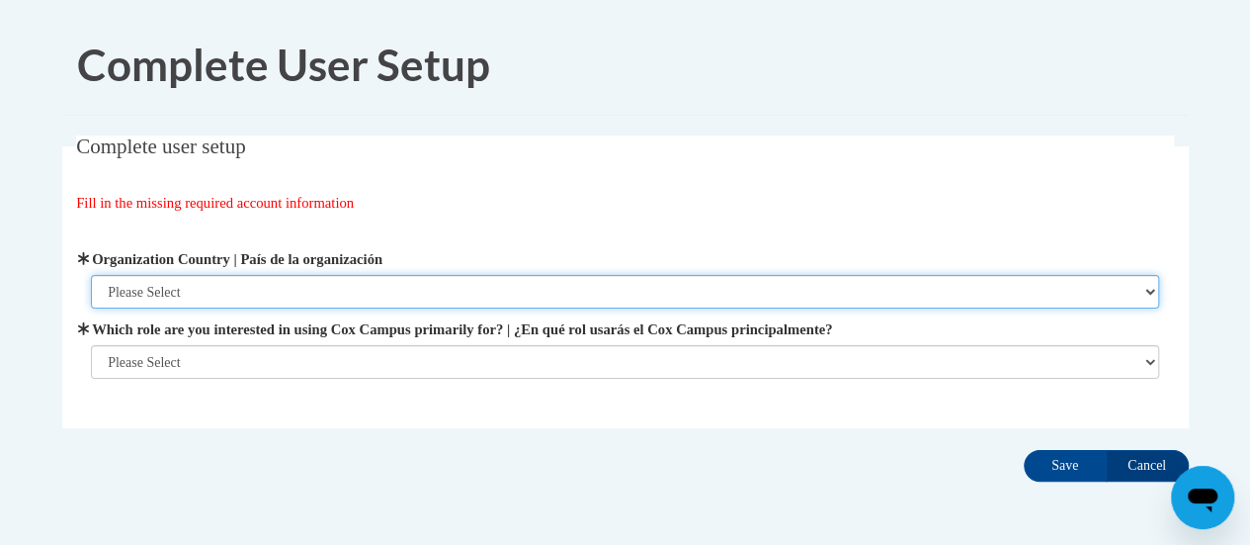
click at [465, 301] on select "Please Select [GEOGRAPHIC_DATA] | [GEOGRAPHIC_DATA] Outside of [GEOGRAPHIC_DATA…" at bounding box center [625, 292] width 1068 height 34
select select "ad49bcad-a171-4b2e-b99c-48b446064914"
click at [91, 275] on select "Please Select [GEOGRAPHIC_DATA] | [GEOGRAPHIC_DATA] Outside of [GEOGRAPHIC_DATA…" at bounding box center [625, 292] width 1068 height 34
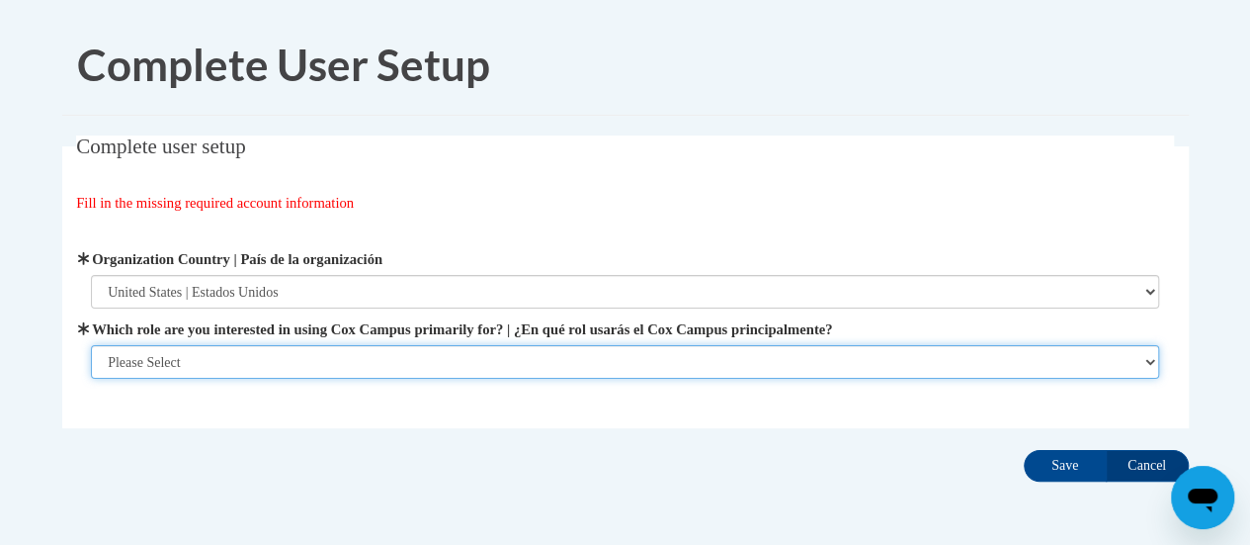
click at [423, 351] on select "Please Select College/University | Colegio/Universidad Community/Nonprofit Part…" at bounding box center [625, 362] width 1068 height 34
select select "fbf2d438-af2f-41f8-98f1-81c410e29de3"
click at [91, 379] on select "Please Select College/University | Colegio/Universidad Community/Nonprofit Part…" at bounding box center [625, 362] width 1068 height 34
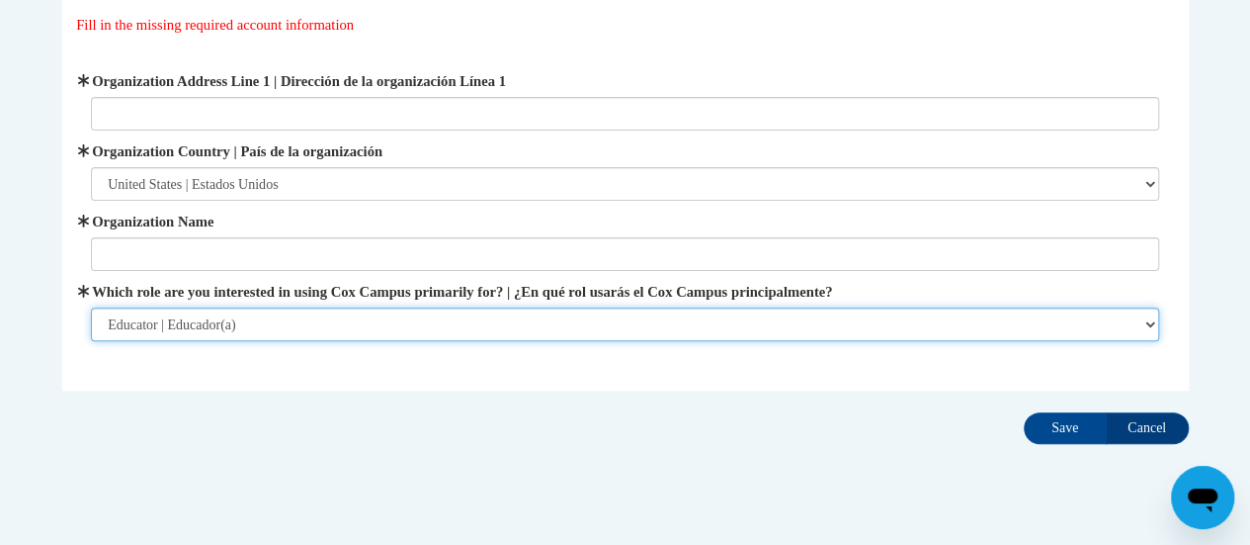
scroll to position [186, 0]
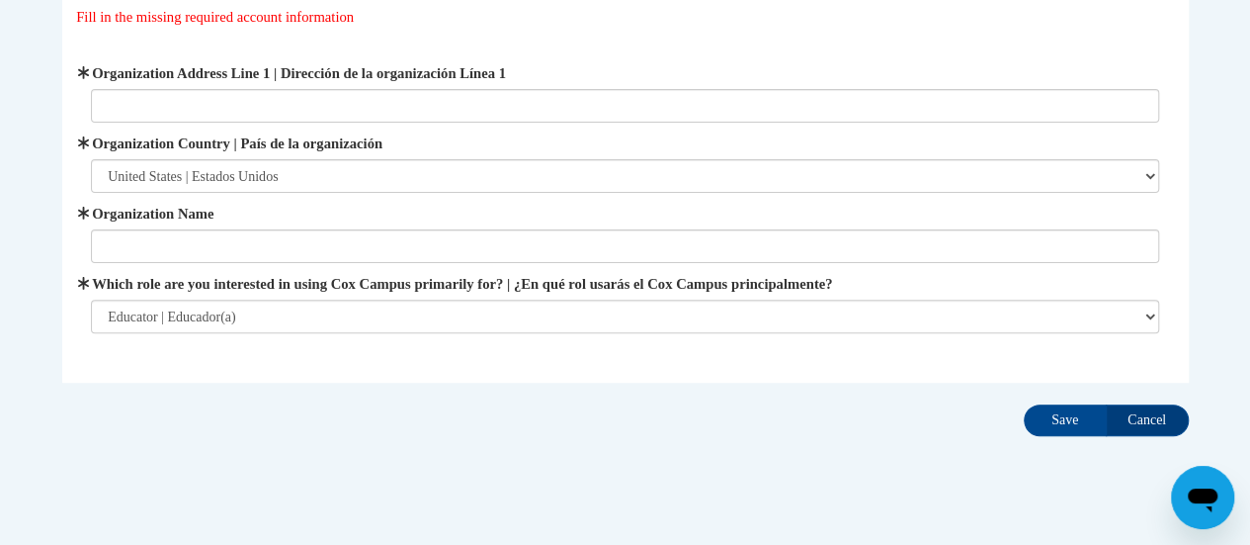
click at [472, 225] on span "Organization Name" at bounding box center [625, 233] width 1068 height 60
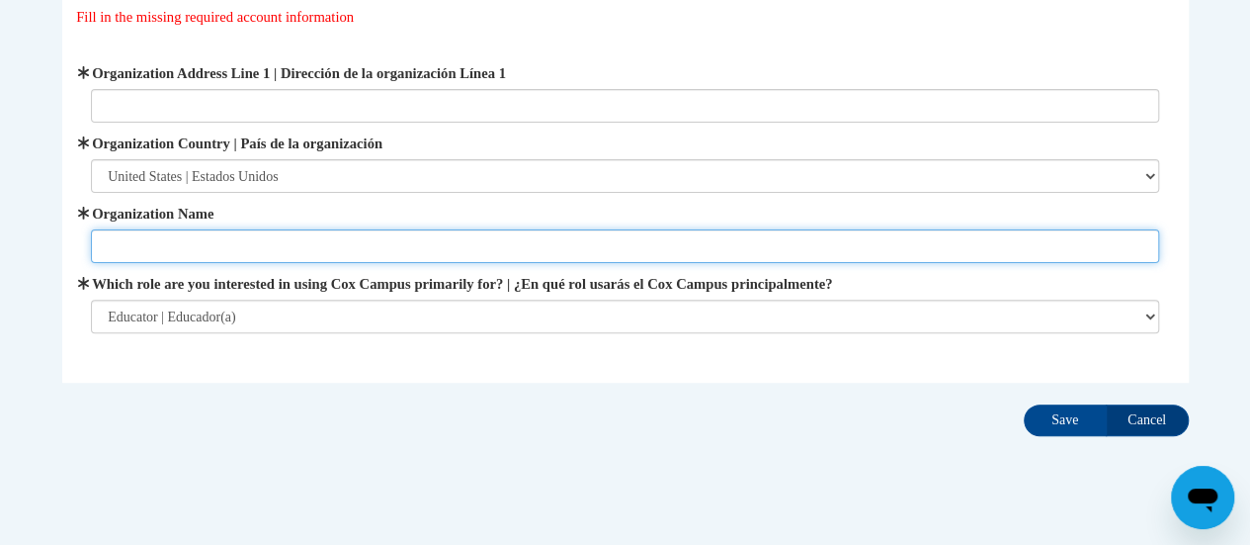
click at [483, 241] on input "Organization Name" at bounding box center [625, 246] width 1068 height 34
type input "[PERSON_NAME] Fine Arts - [GEOGRAPHIC_DATA]"
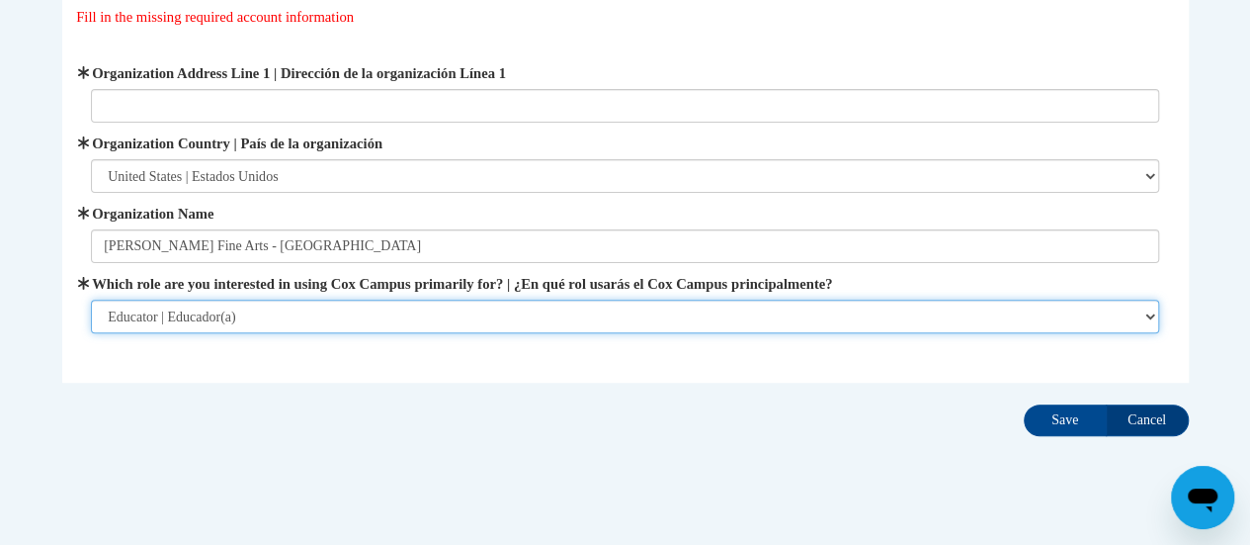
click at [364, 325] on select "Please Select College/University | Colegio/Universidad Community/Nonprofit Part…" at bounding box center [625, 316] width 1068 height 34
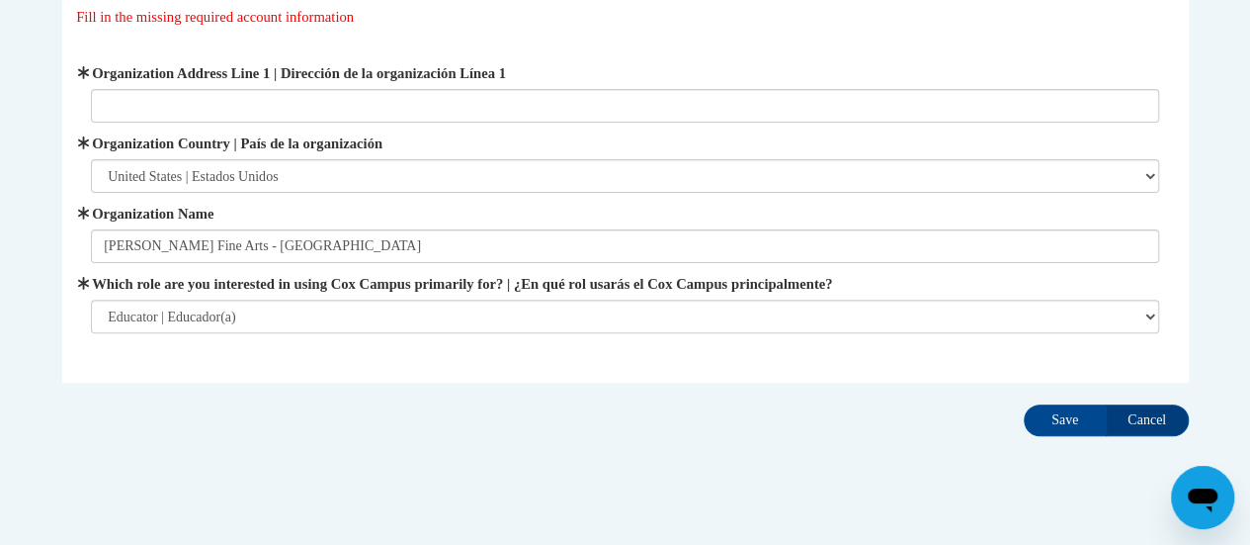
click at [1011, 274] on label "Which role are you interested in using Cox Campus primarily for? | ¿En qué rol …" at bounding box center [625, 284] width 1068 height 22
click at [1011, 299] on select "Please Select College/University | Colegio/Universidad Community/Nonprofit Part…" at bounding box center [625, 316] width 1068 height 34
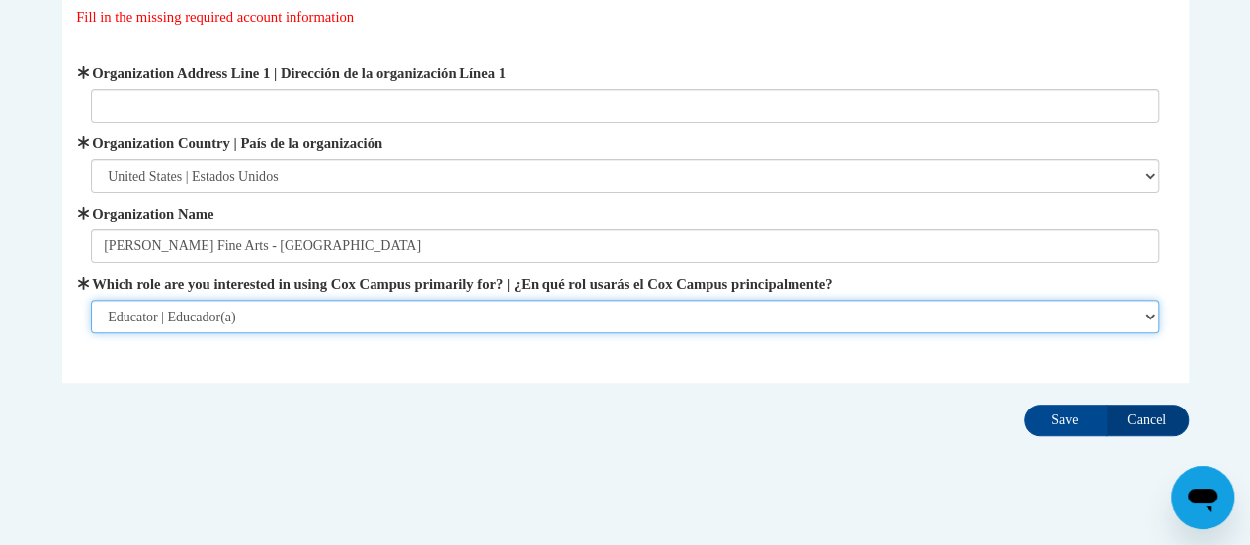
scroll to position [216, 0]
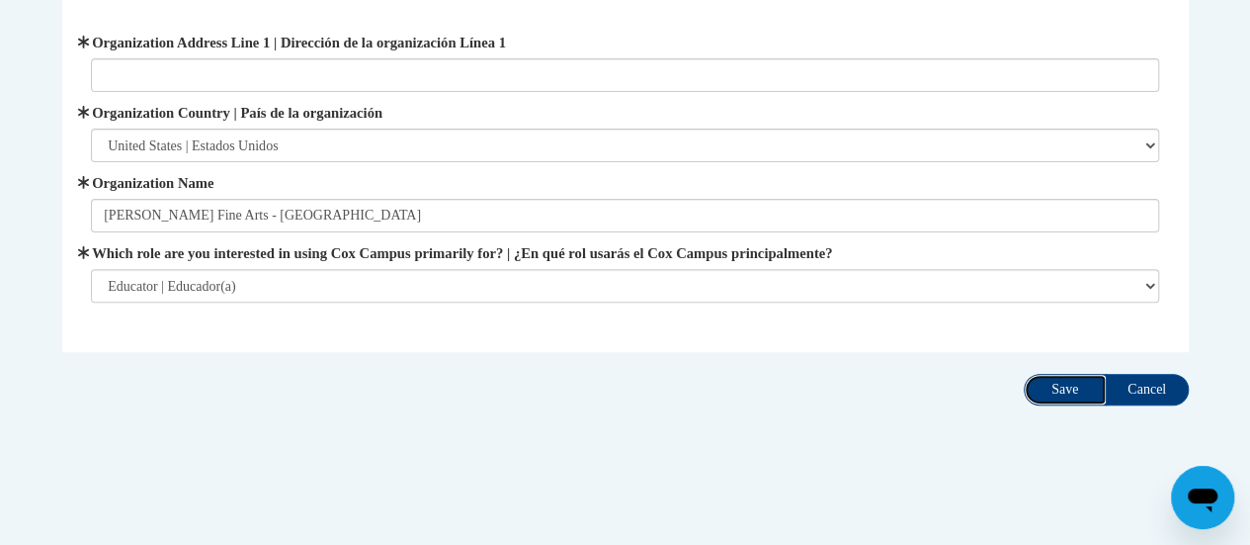
click at [1054, 383] on input "Save" at bounding box center [1065, 390] width 83 height 32
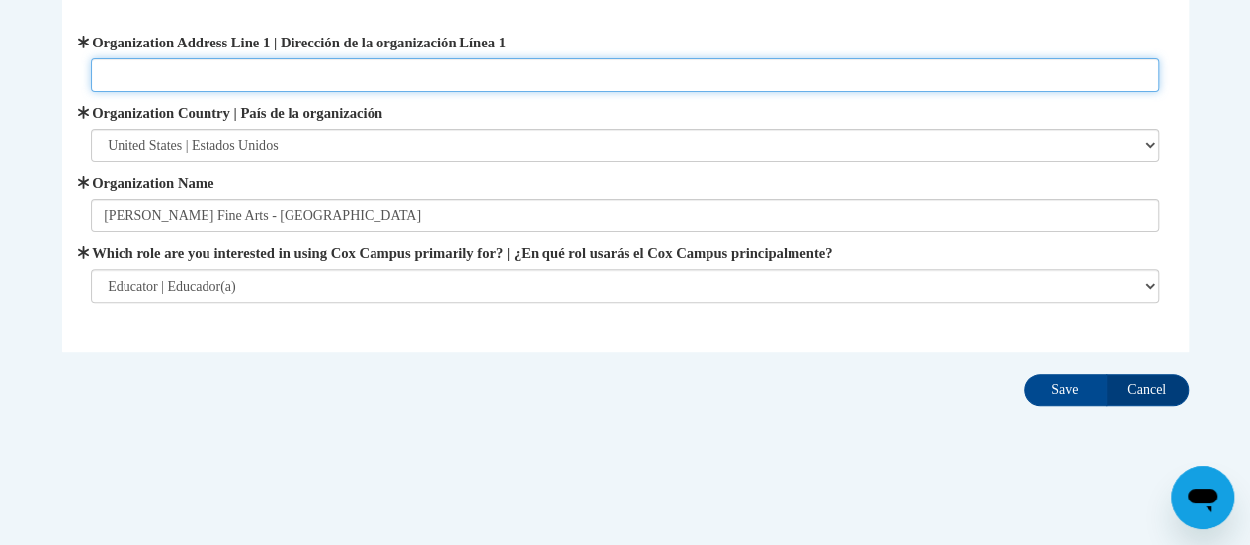
click at [745, 62] on input "Organization Address Line 1 | Dirección de la organización Línea 1" at bounding box center [625, 75] width 1068 height 34
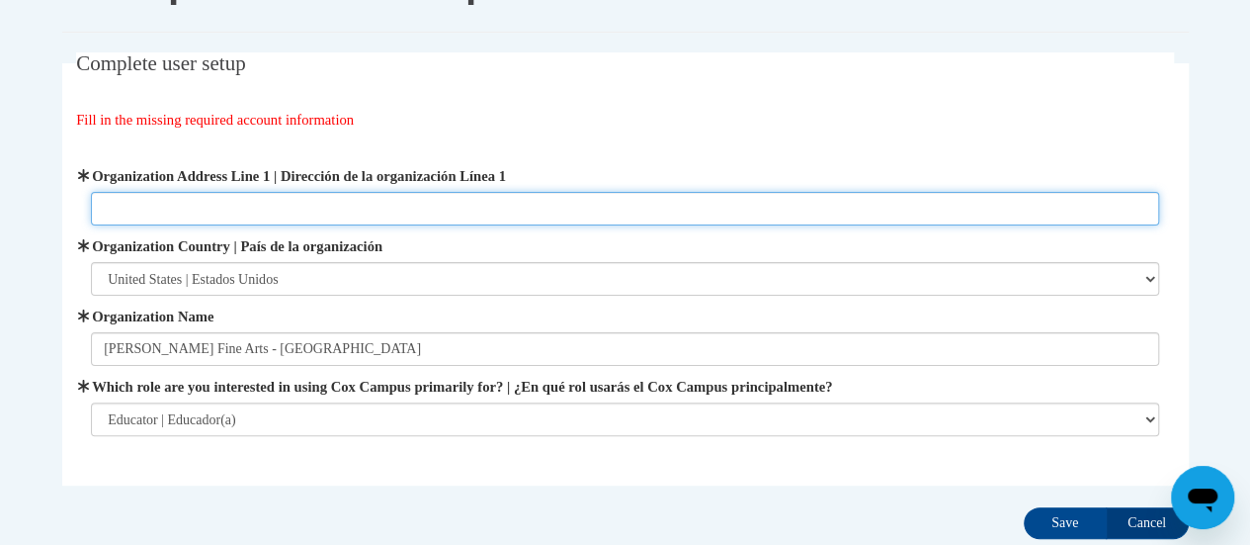
scroll to position [84, 0]
paste input "[STREET_ADDRESS]"
type input "[STREET_ADDRESS]"
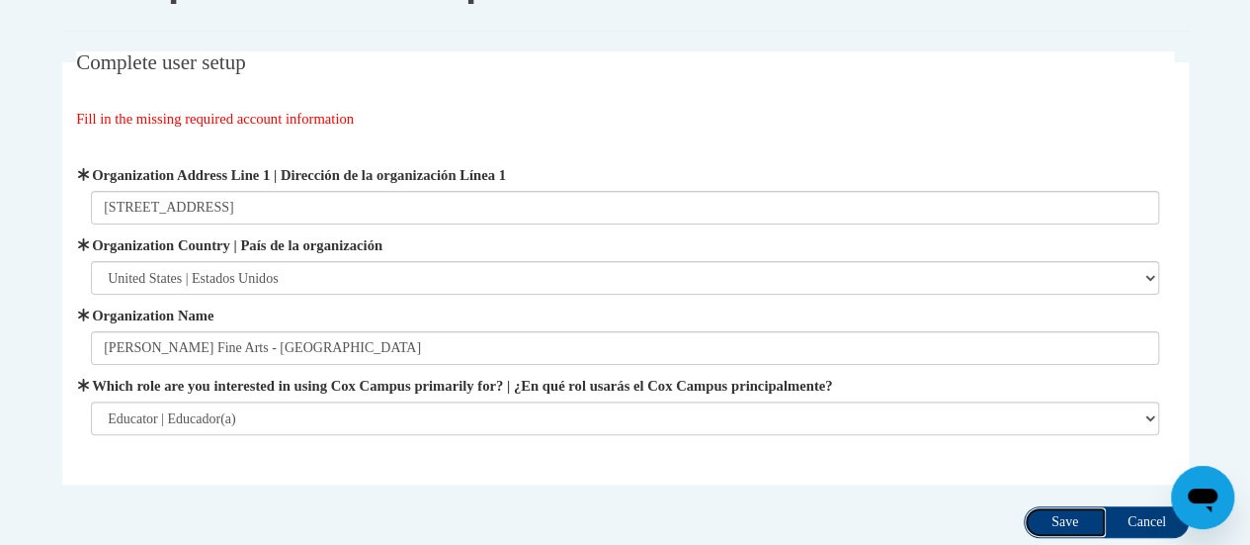
click at [1064, 513] on input "Save" at bounding box center [1065, 522] width 83 height 32
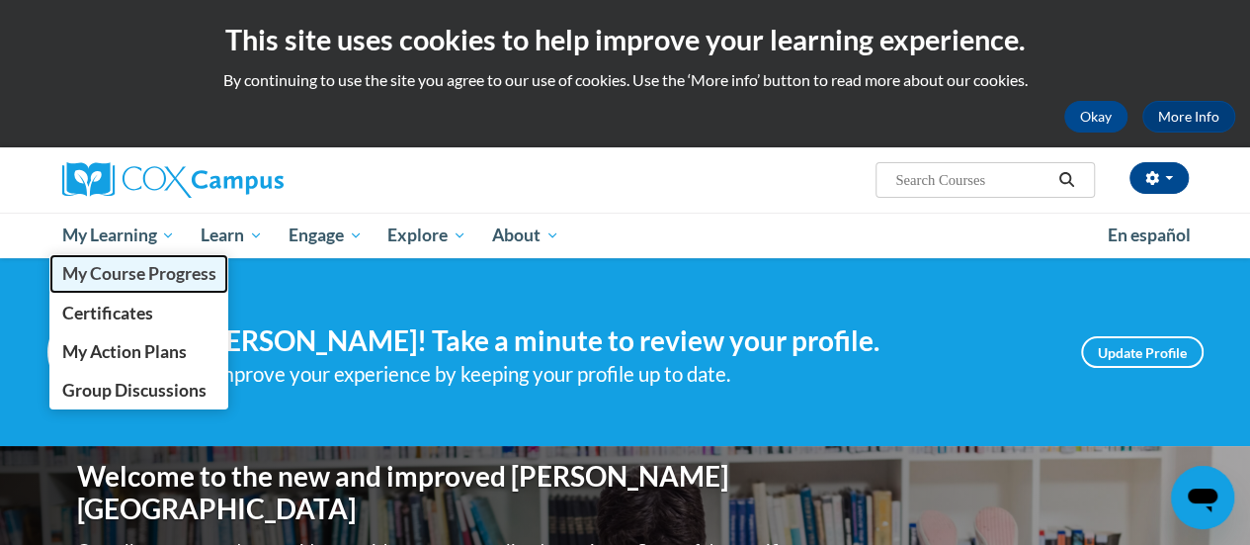
click at [127, 264] on span "My Course Progress" at bounding box center [138, 273] width 154 height 21
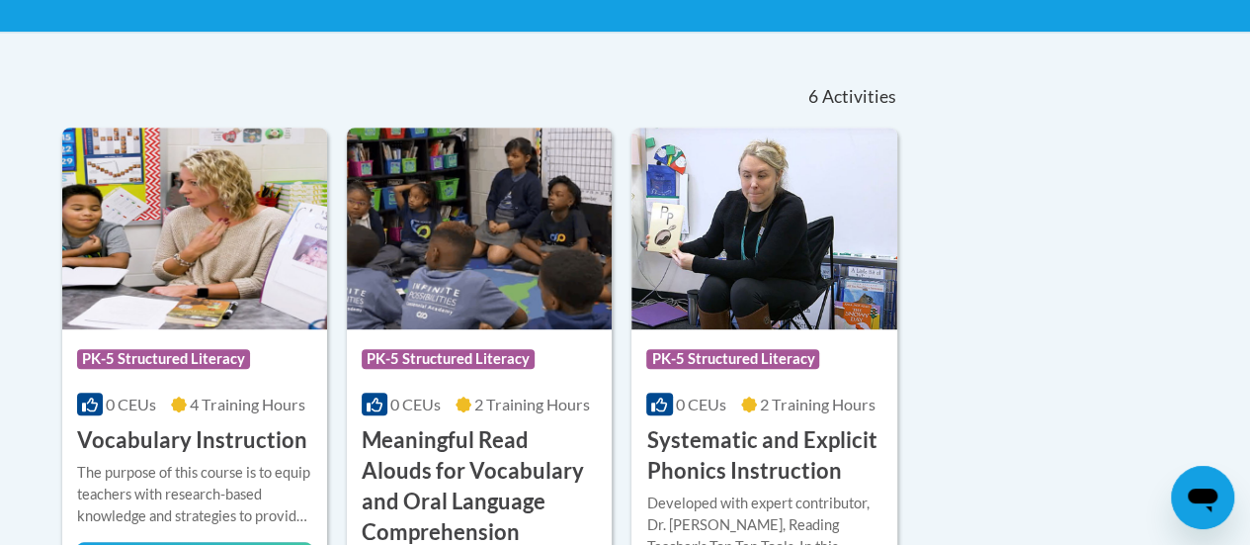
scroll to position [394, 0]
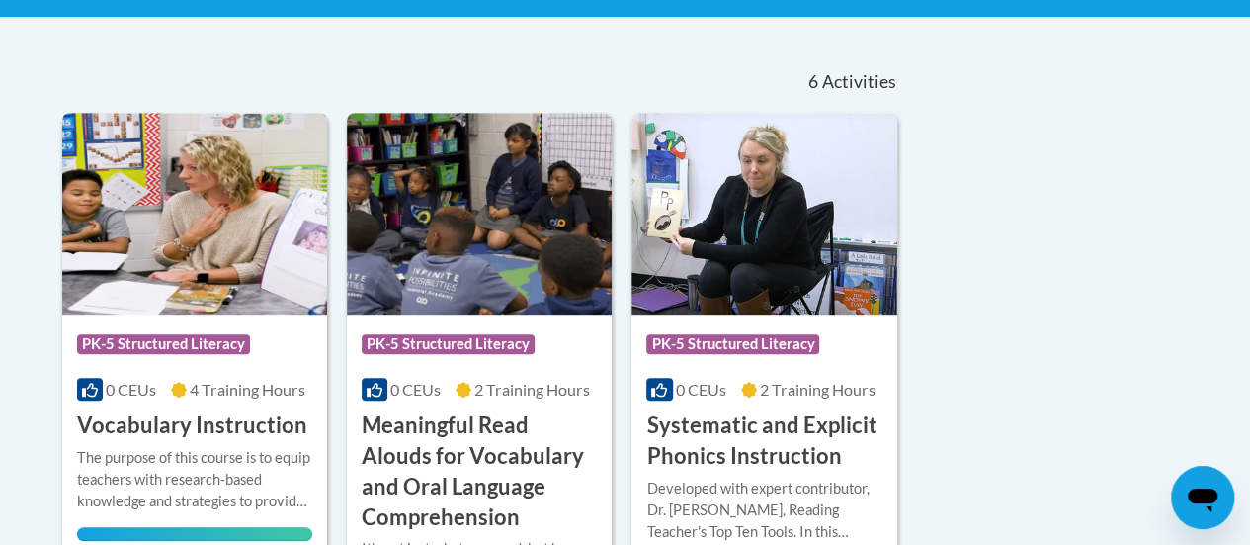
click at [209, 205] on img at bounding box center [194, 214] width 265 height 202
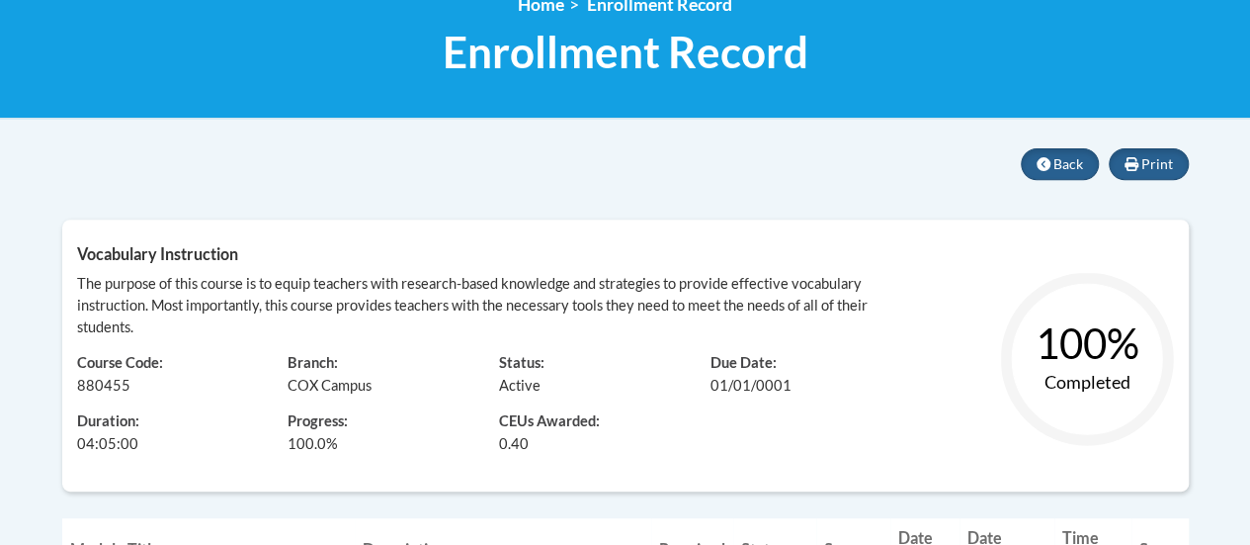
scroll to position [306, 0]
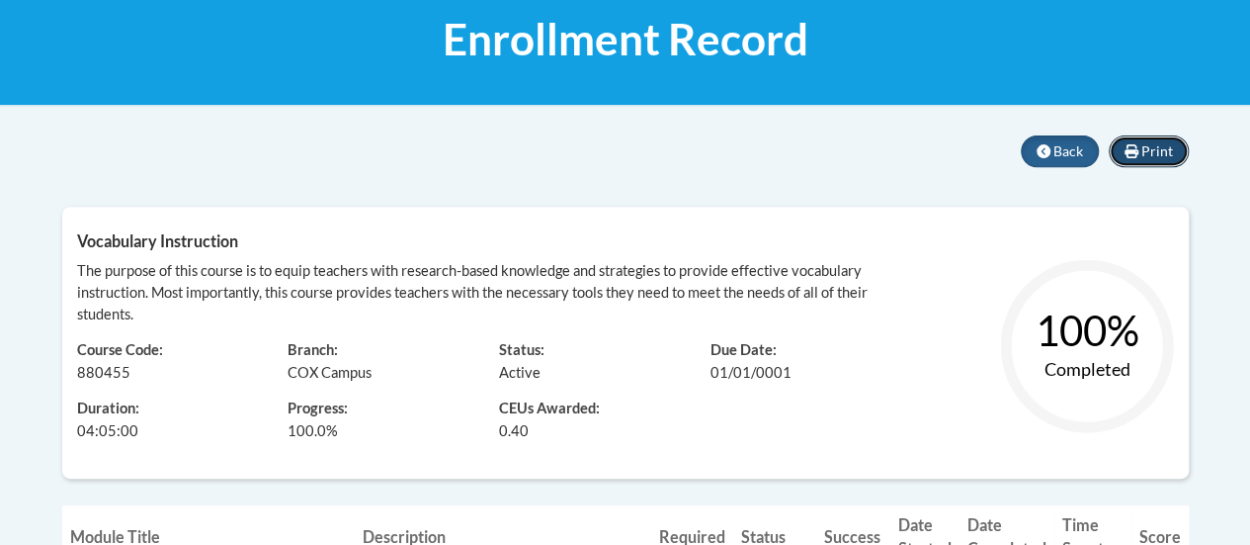
click at [1154, 158] on span "Print" at bounding box center [1158, 150] width 32 height 17
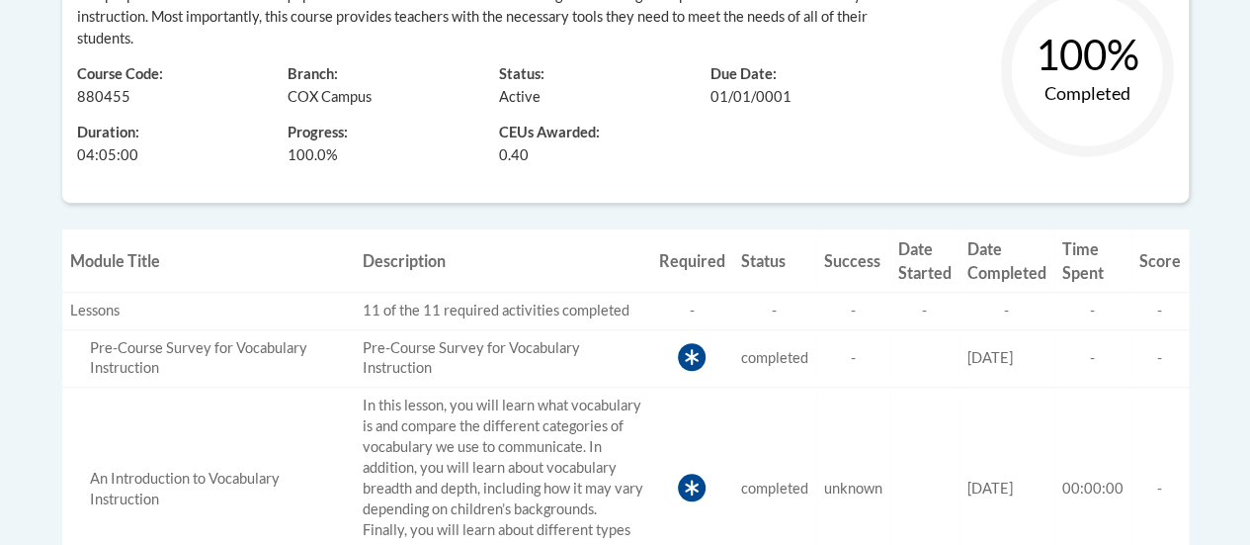
scroll to position [548, 0]
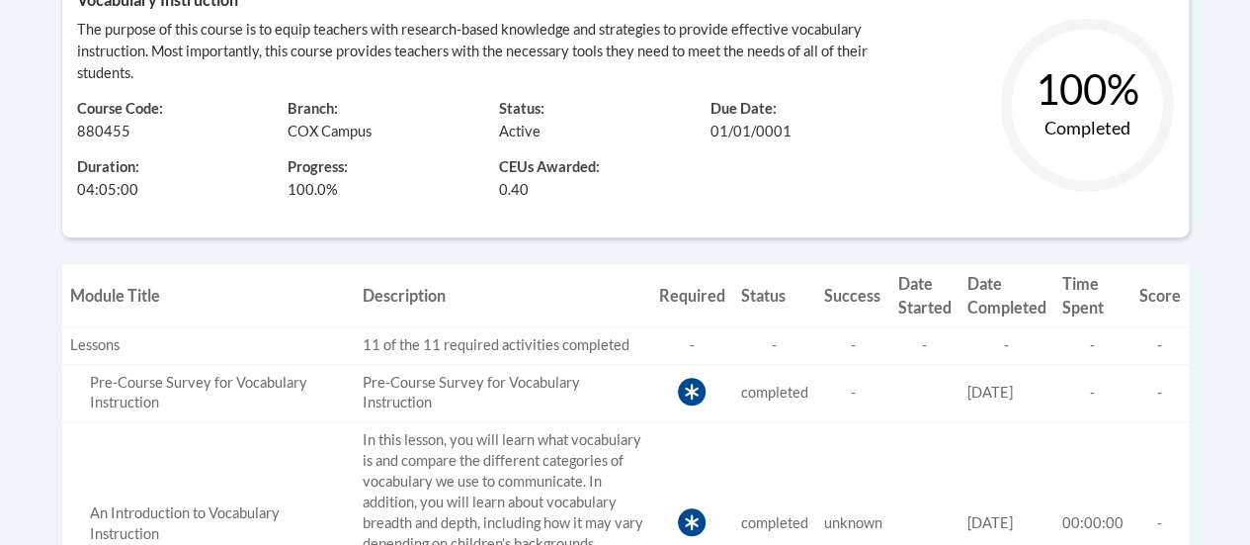
click at [675, 148] on div "CEUs Awarded: 0.40" at bounding box center [590, 171] width 212 height 58
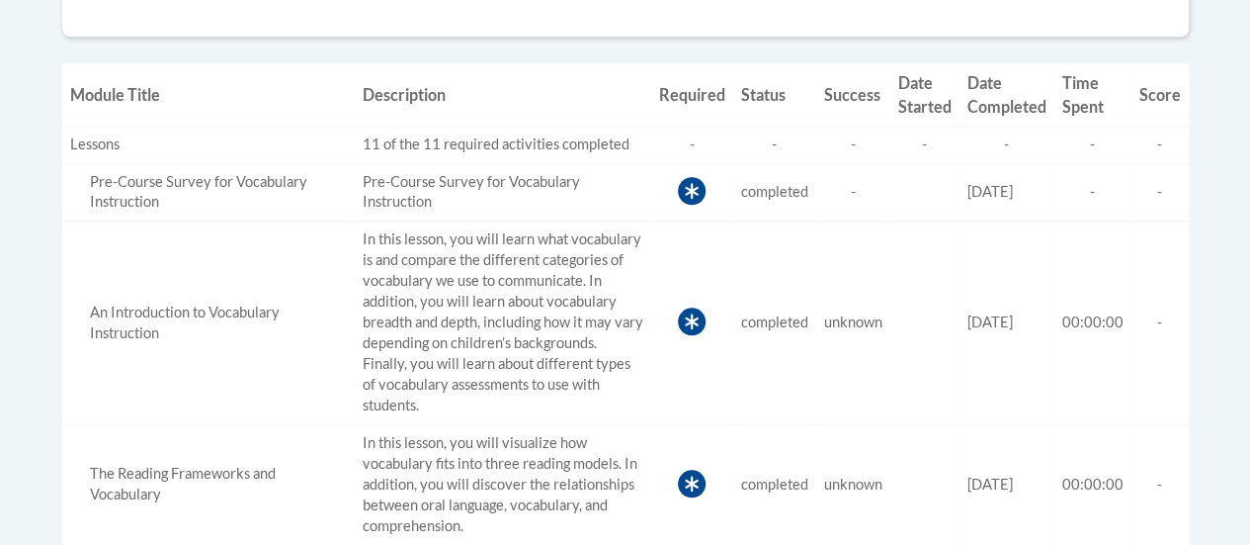
scroll to position [0, 0]
